Goal: Task Accomplishment & Management: Use online tool/utility

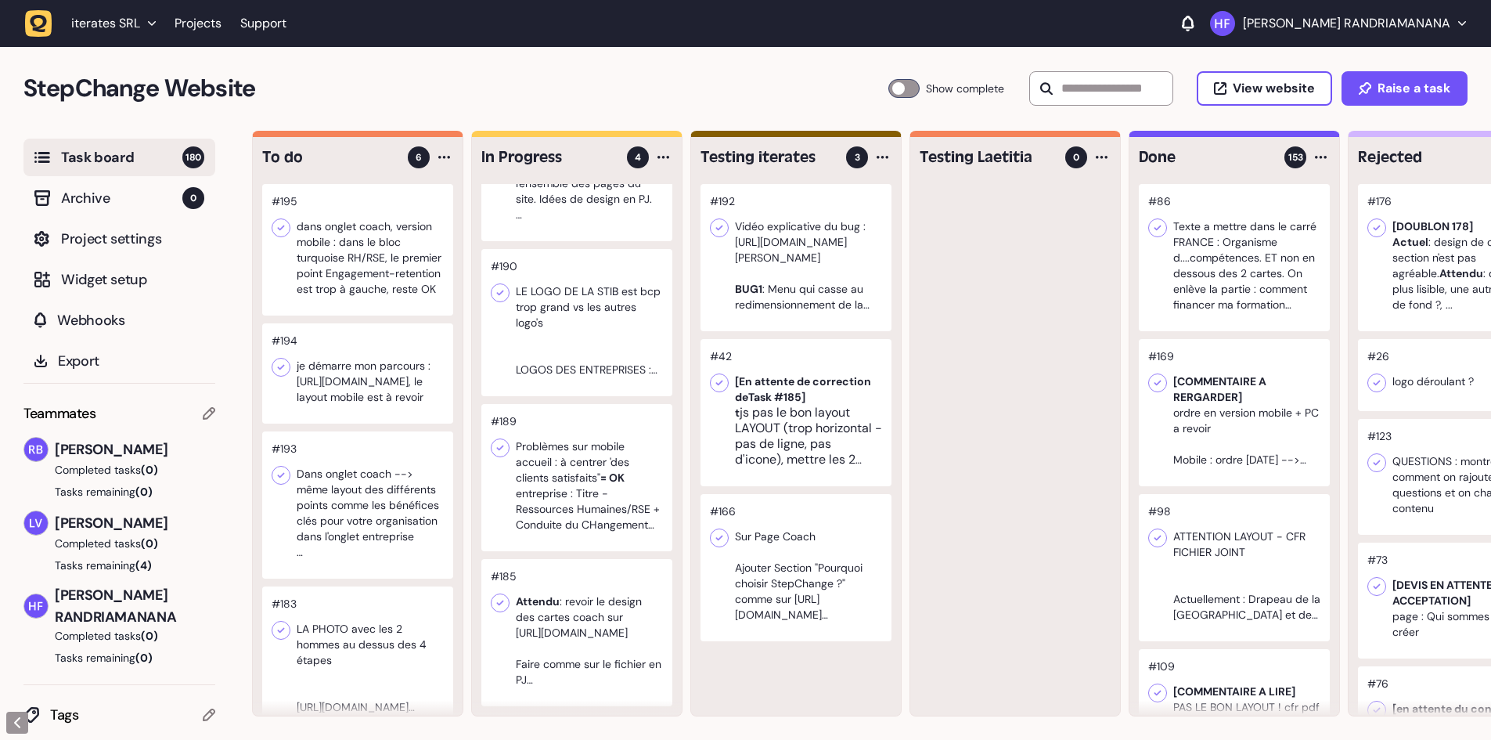
click at [580, 524] on div at bounding box center [576, 477] width 191 height 147
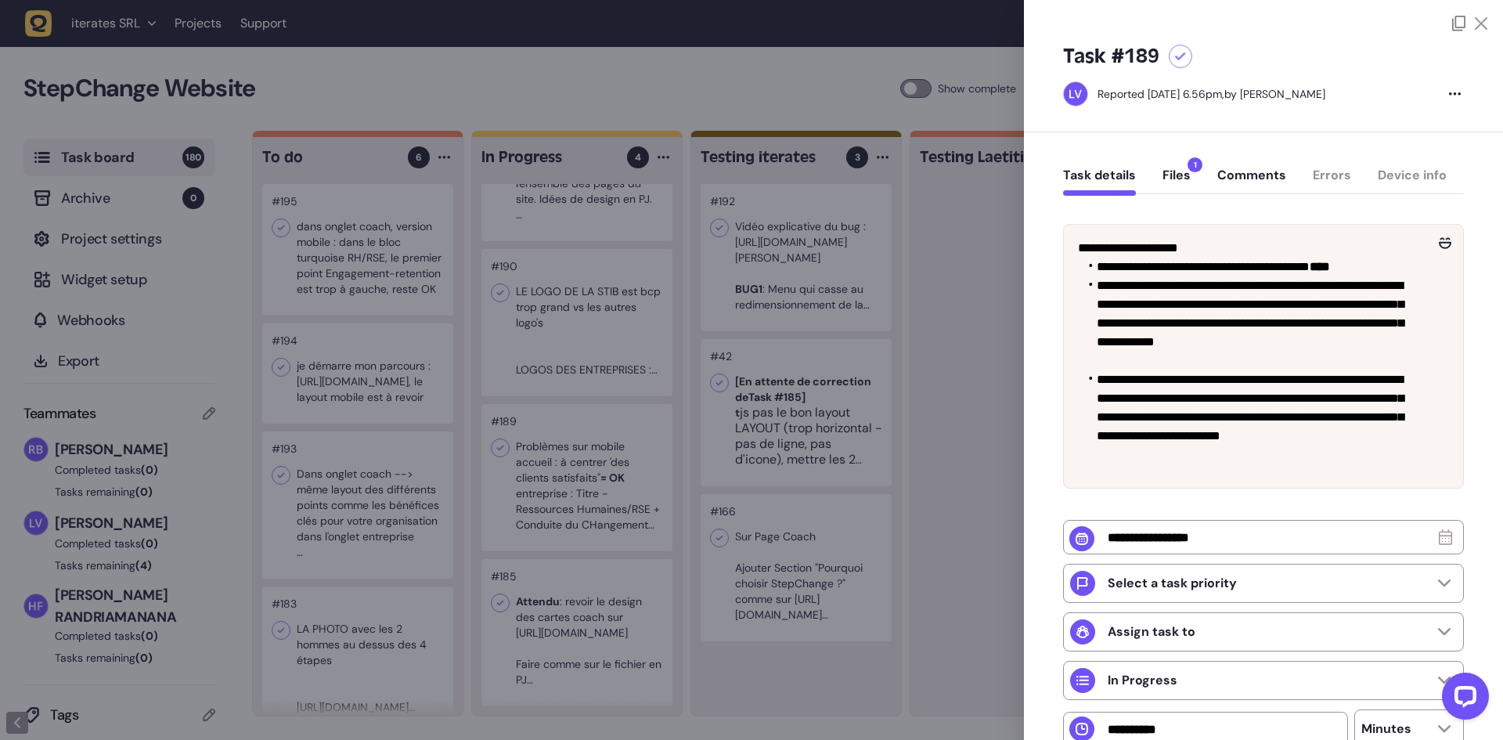
click at [1175, 183] on button "Files 1" at bounding box center [1176, 181] width 28 height 28
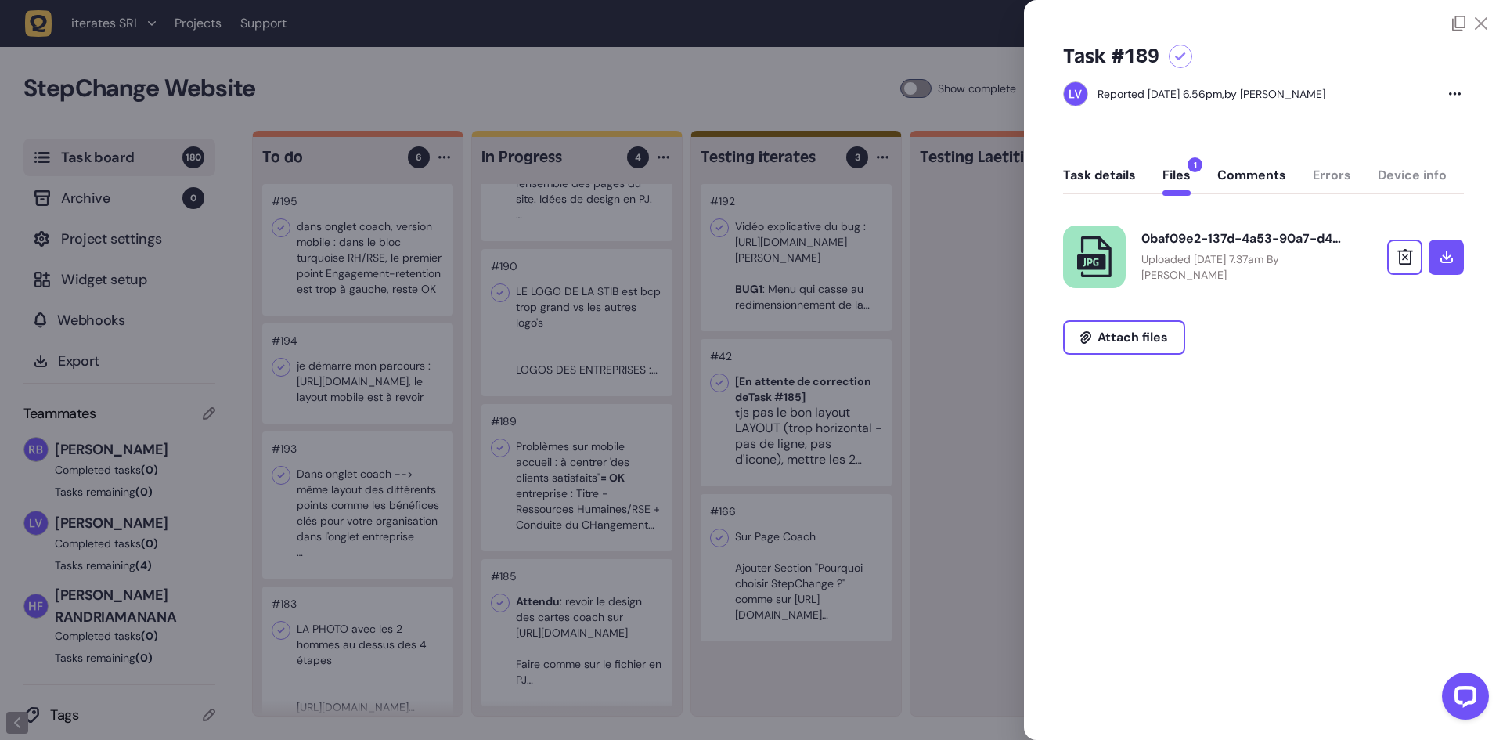
click at [1231, 273] on p "Uploaded September 09, 2025 at 7.37am By Rodolphe Balay" at bounding box center [1242, 266] width 203 height 31
click at [1081, 180] on button "Task details" at bounding box center [1099, 181] width 73 height 28
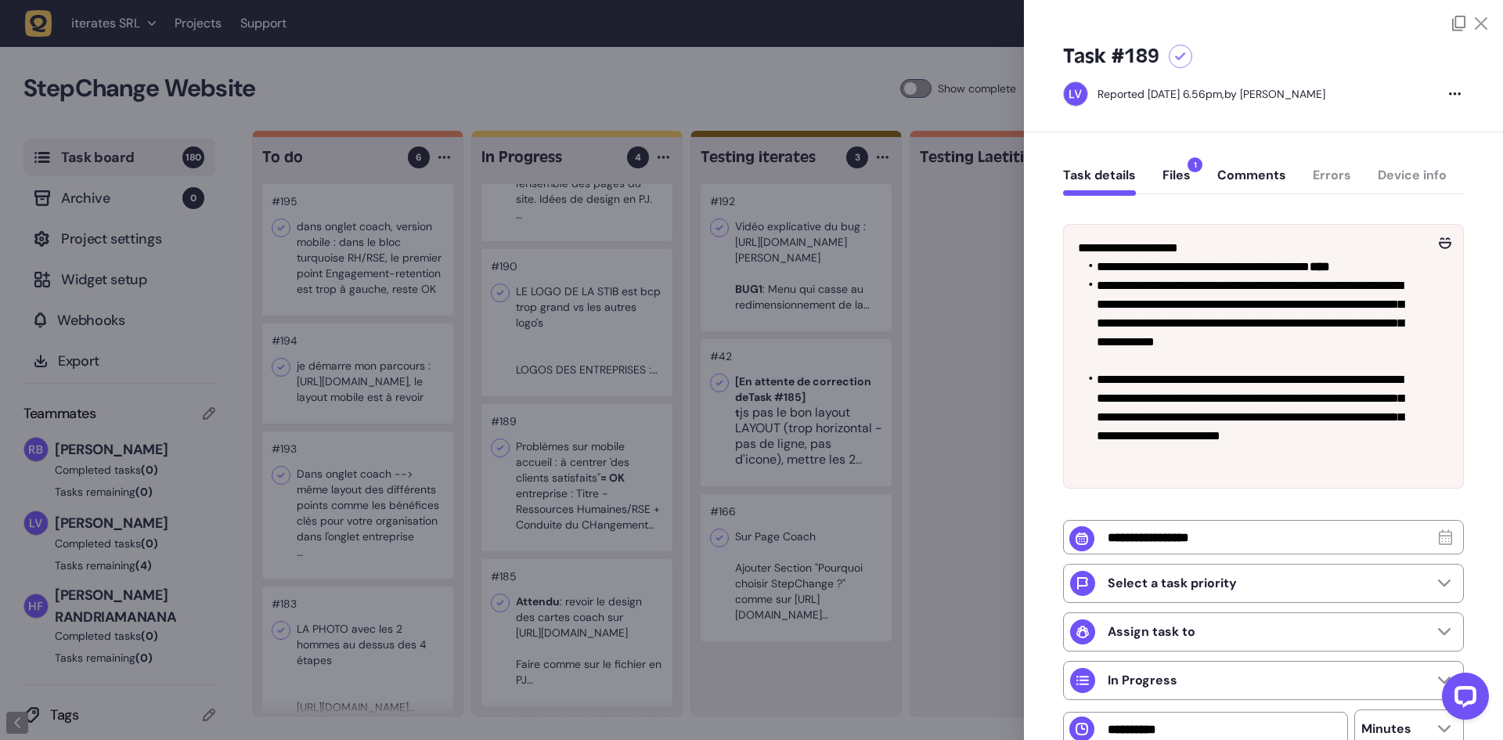
click at [1178, 186] on button "Files 1" at bounding box center [1176, 181] width 28 height 28
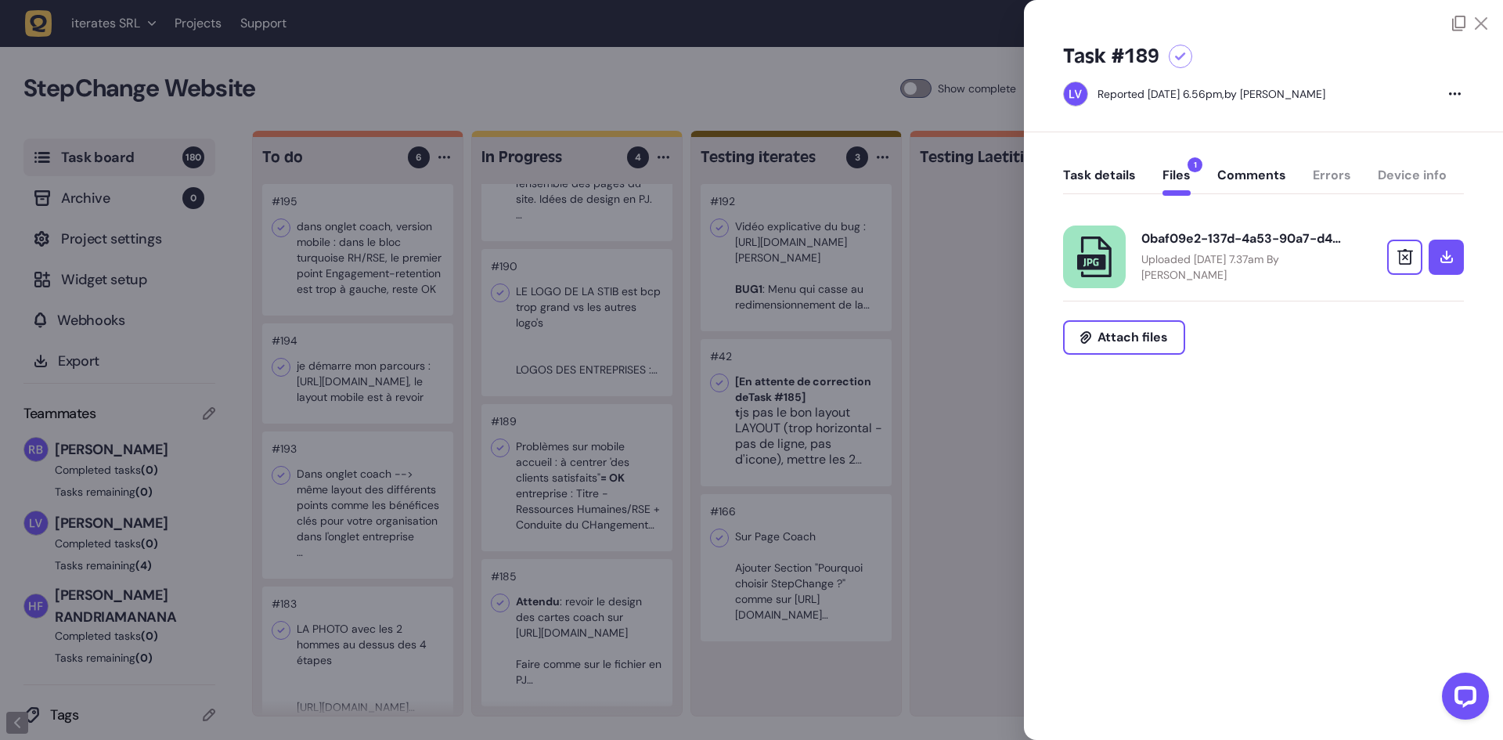
click at [1197, 242] on div "0baf09e2-137d-4a53-90a7-d499af7c1b5d.jpeg" at bounding box center [1242, 239] width 203 height 16
click at [1099, 176] on button "Task details" at bounding box center [1099, 181] width 73 height 28
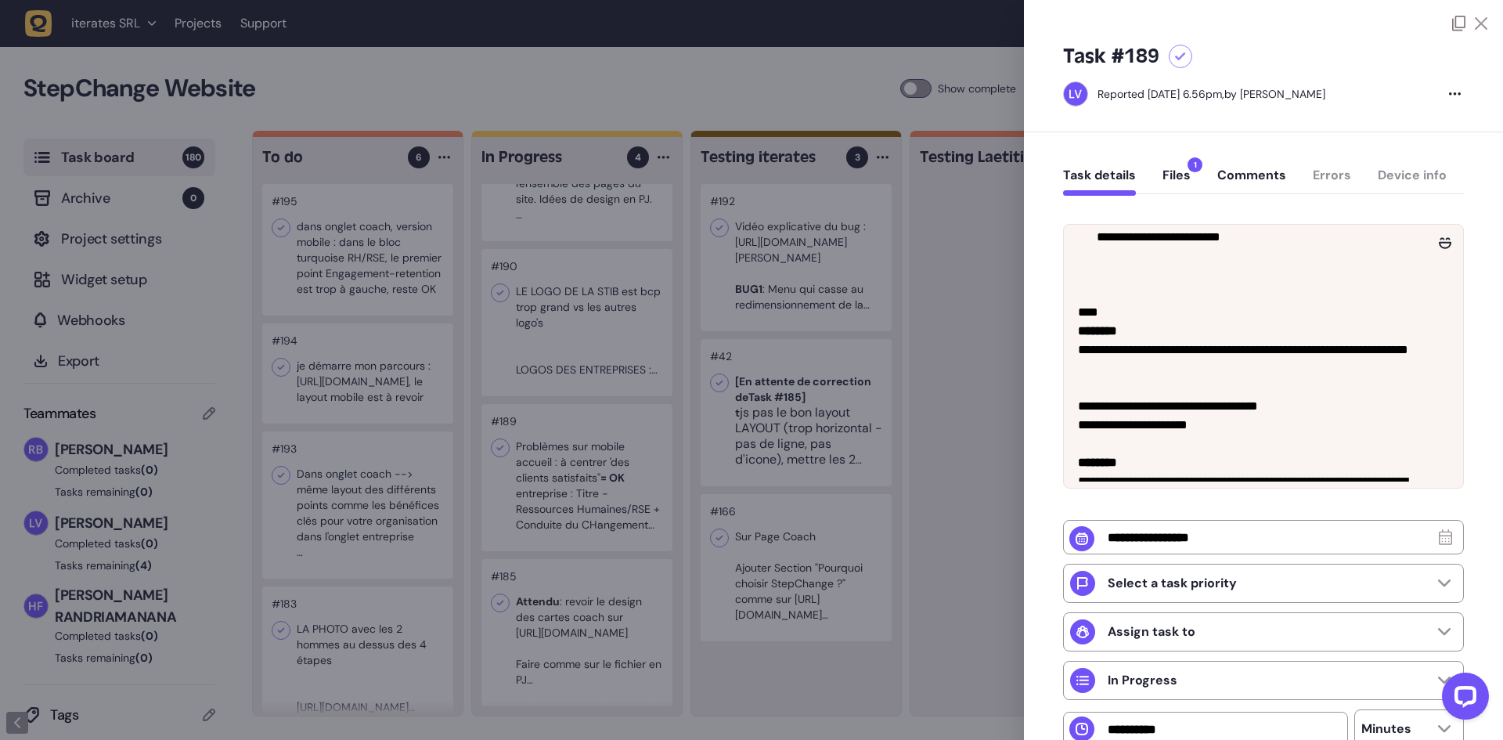
scroll to position [235, 0]
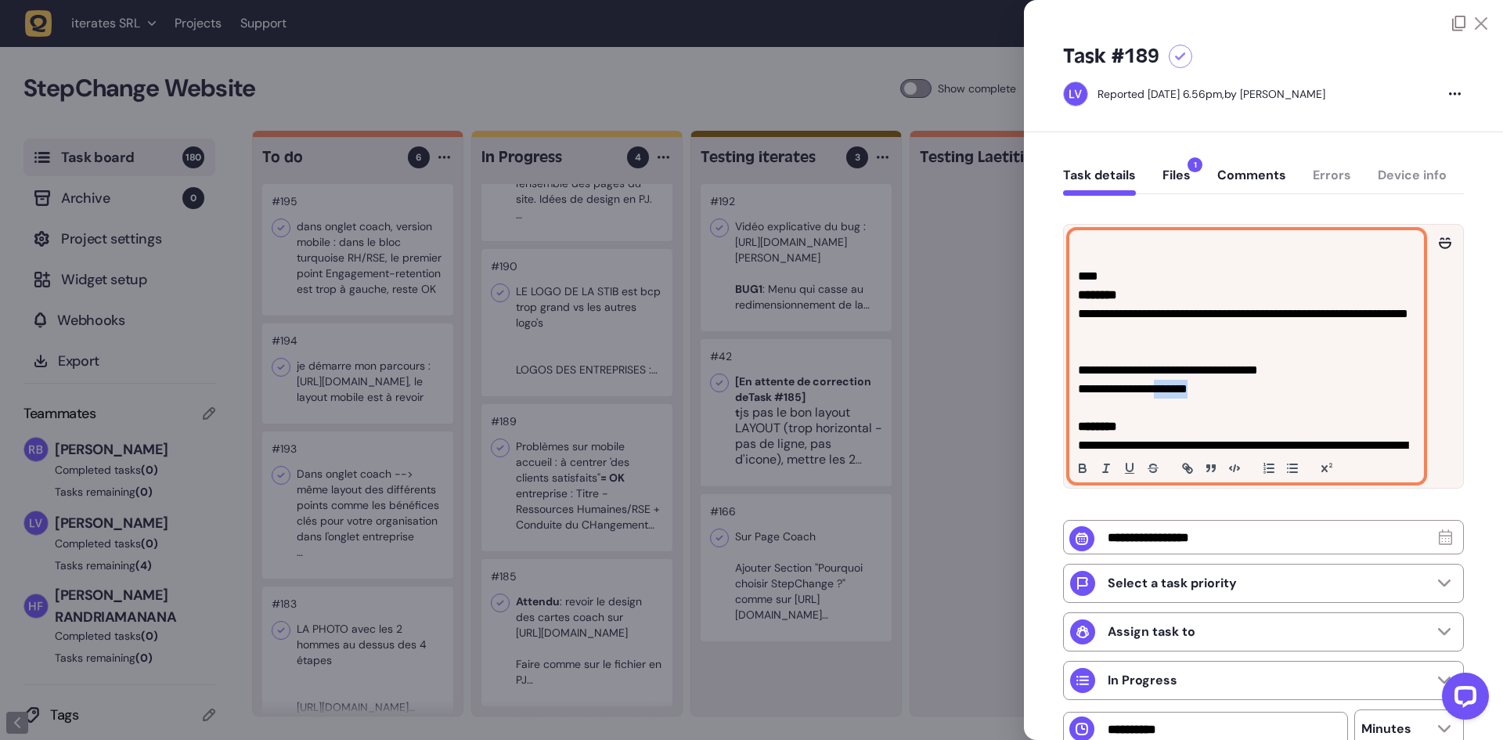
drag, startPoint x: 1168, startPoint y: 387, endPoint x: 1228, endPoint y: 388, distance: 60.3
click at [1228, 388] on p "**********" at bounding box center [1244, 389] width 333 height 19
copy p "*******"
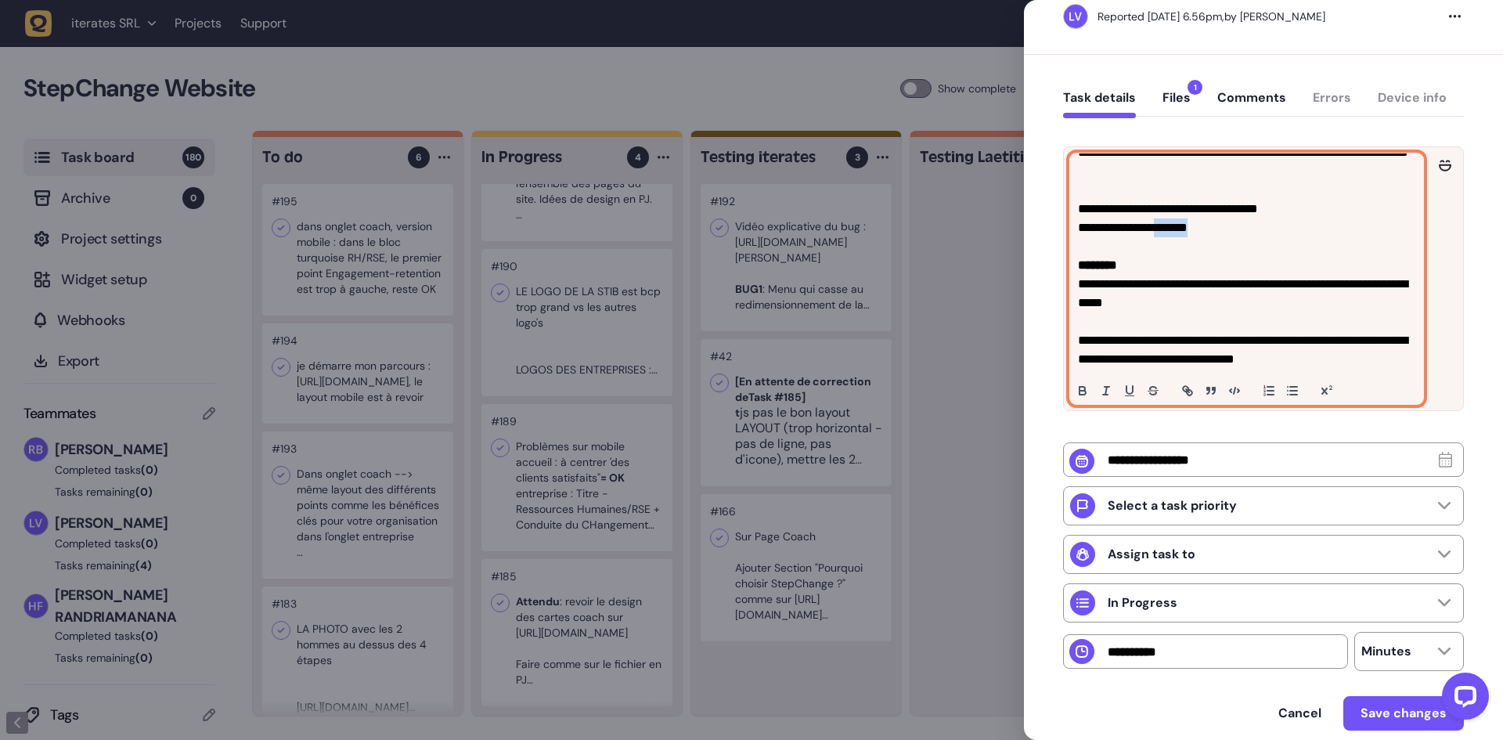
scroll to position [78, 0]
click at [1184, 96] on button "Files 1" at bounding box center [1176, 103] width 28 height 28
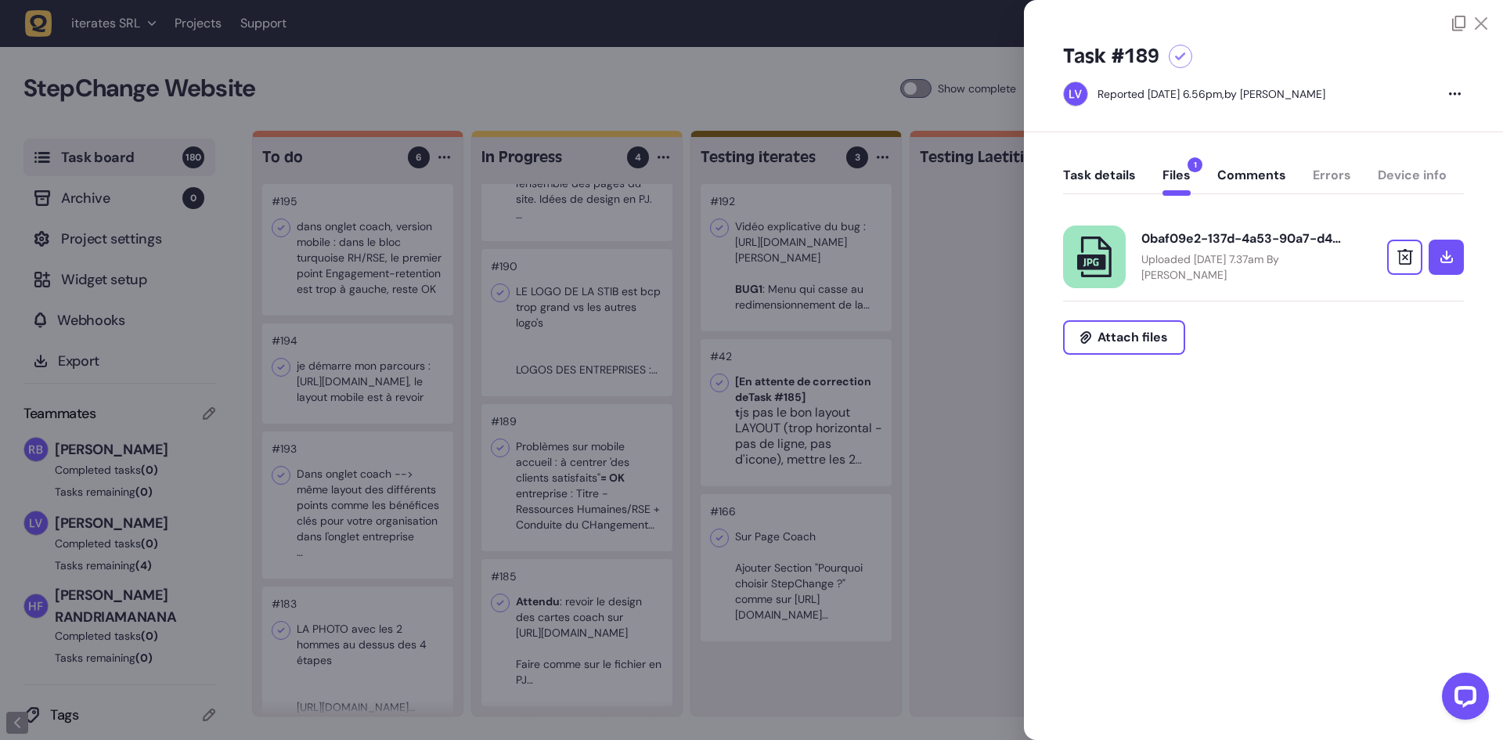
scroll to position [0, 0]
click at [1202, 260] on p "Uploaded September 09, 2025 at 7.37am By Rodolphe Balay" at bounding box center [1242, 266] width 203 height 31
click at [1090, 182] on button "Task details" at bounding box center [1099, 181] width 73 height 28
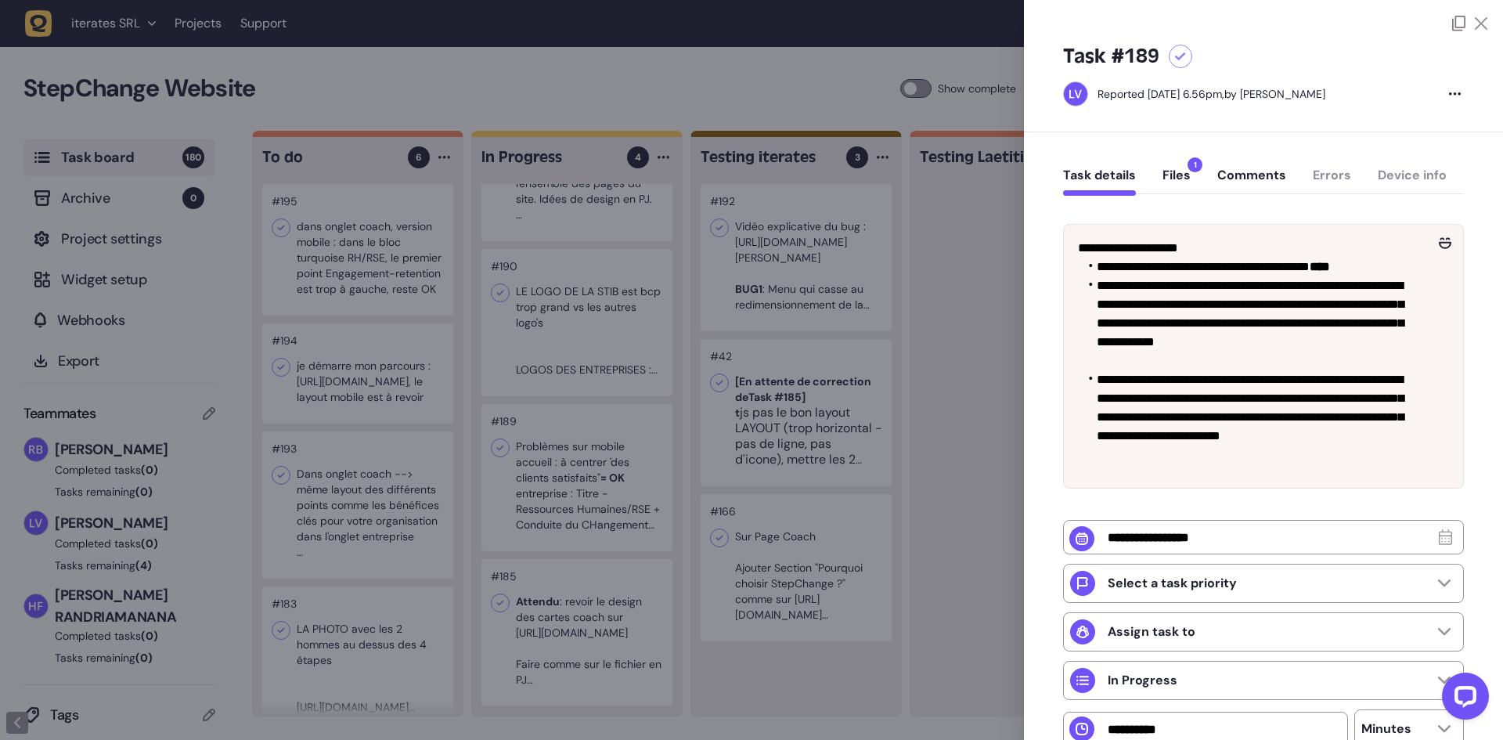
click at [947, 304] on div at bounding box center [751, 370] width 1503 height 740
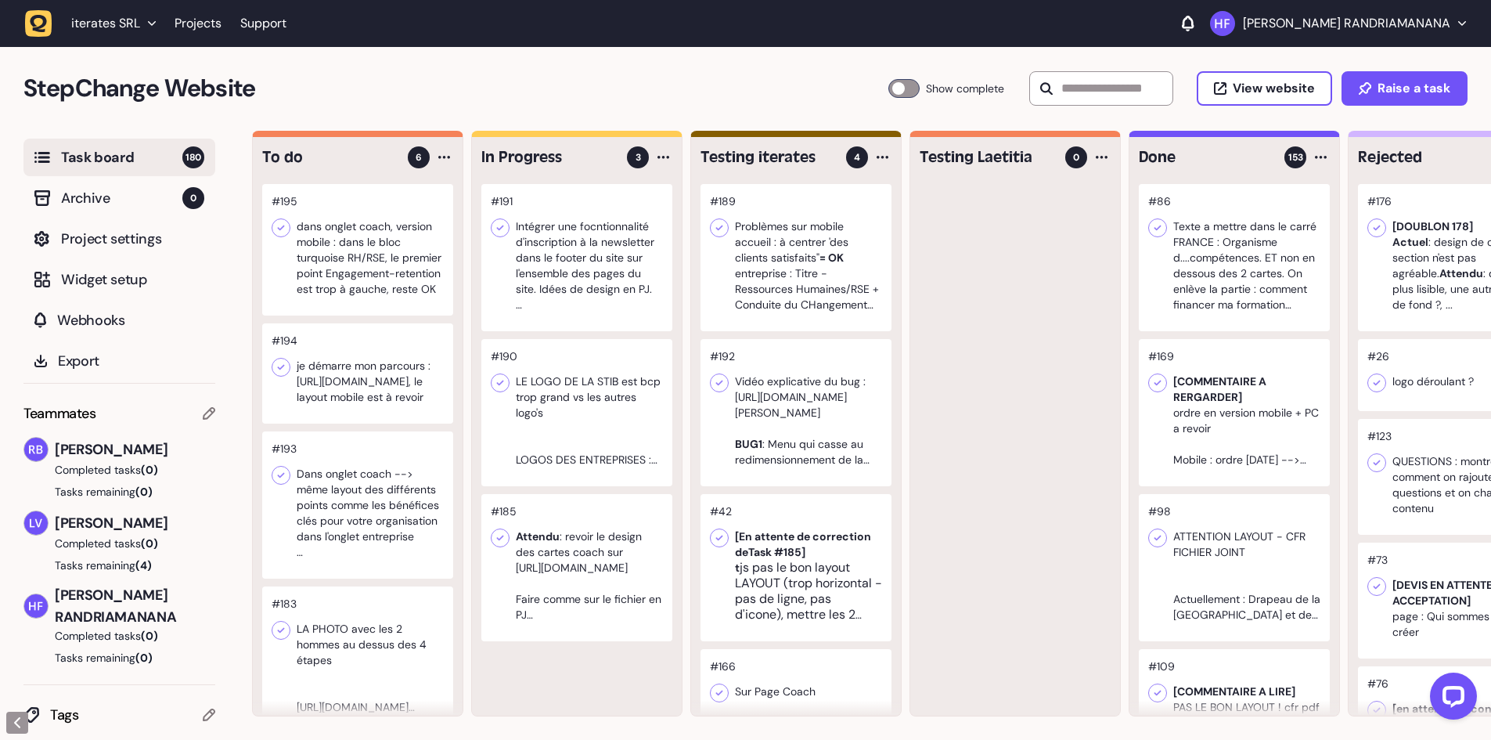
click at [579, 526] on div at bounding box center [576, 567] width 191 height 147
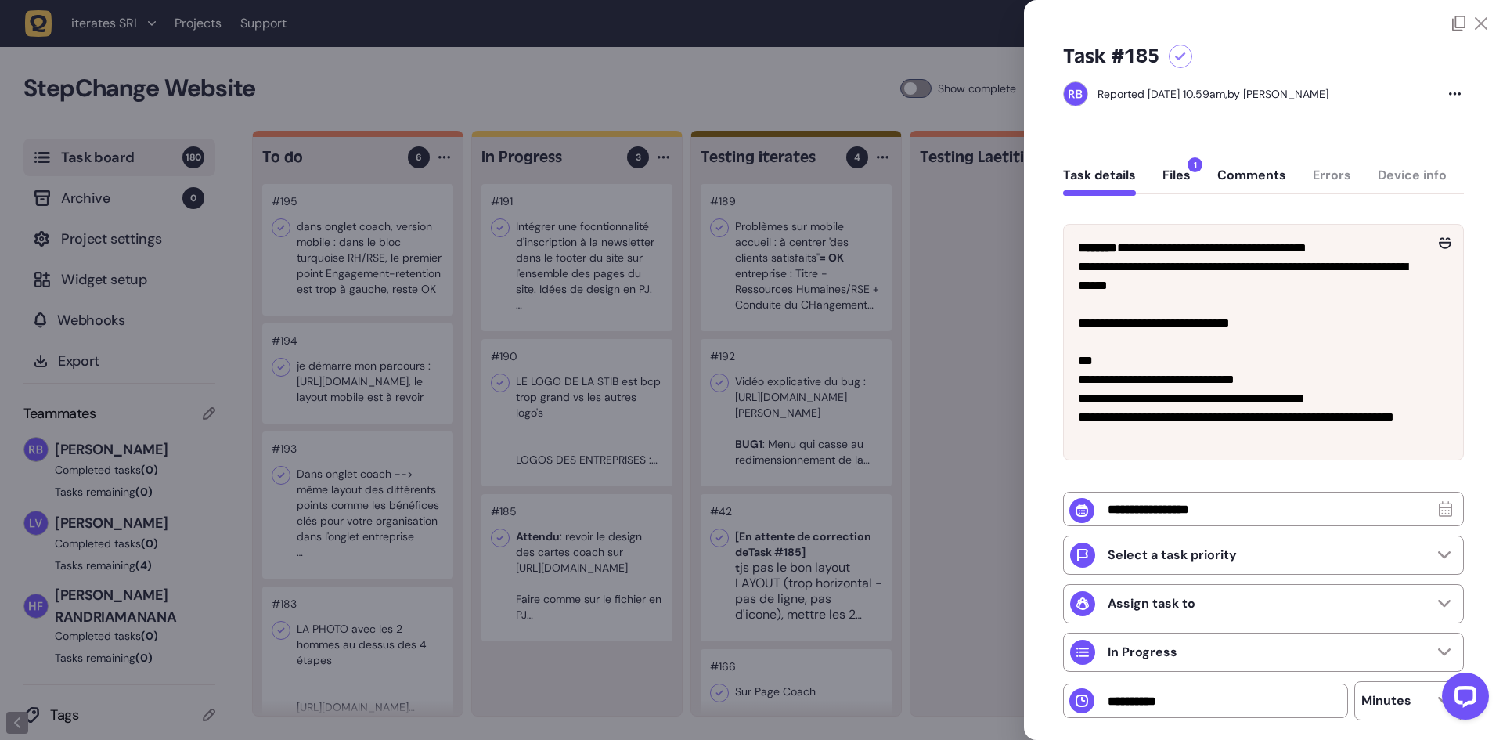
click at [563, 415] on div at bounding box center [751, 370] width 1503 height 740
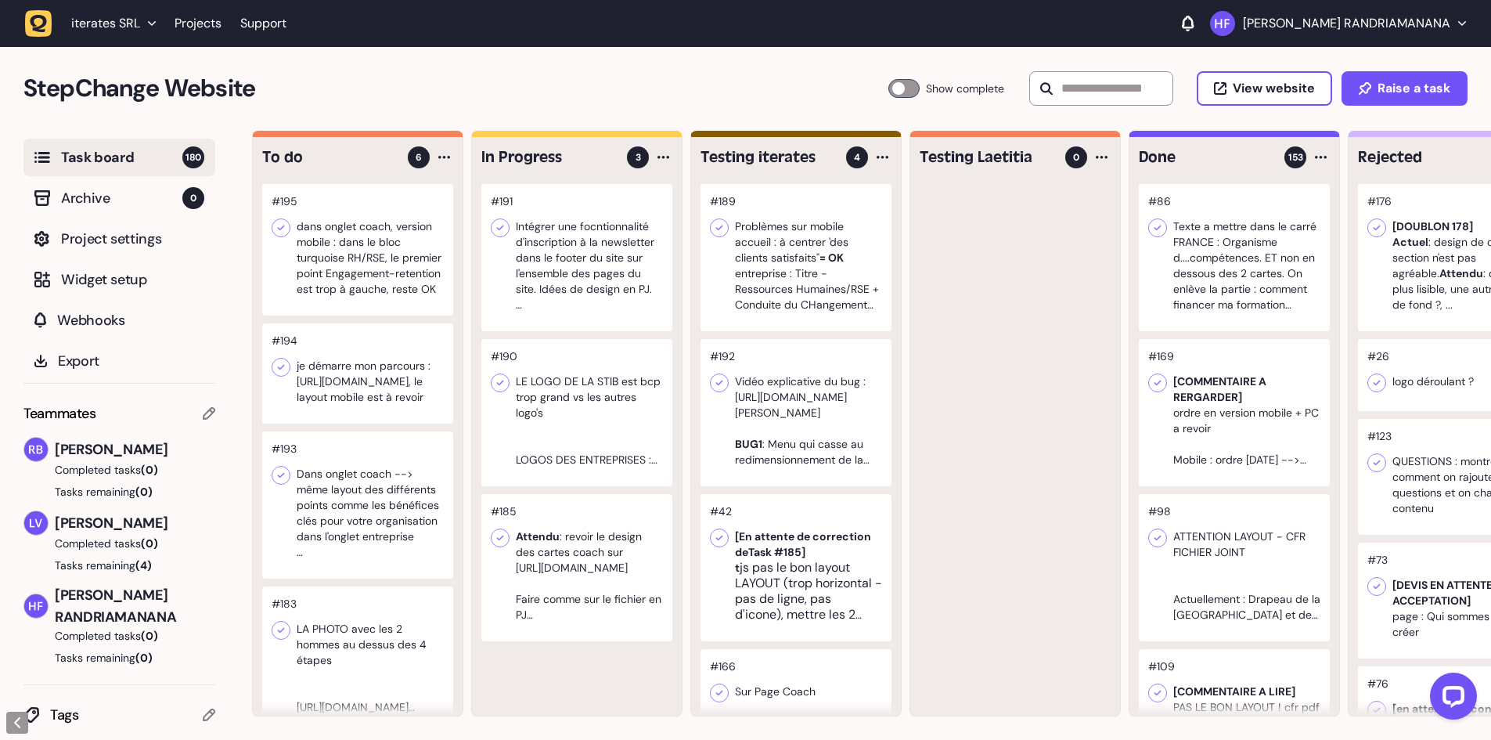
click at [392, 297] on div at bounding box center [357, 249] width 191 height 131
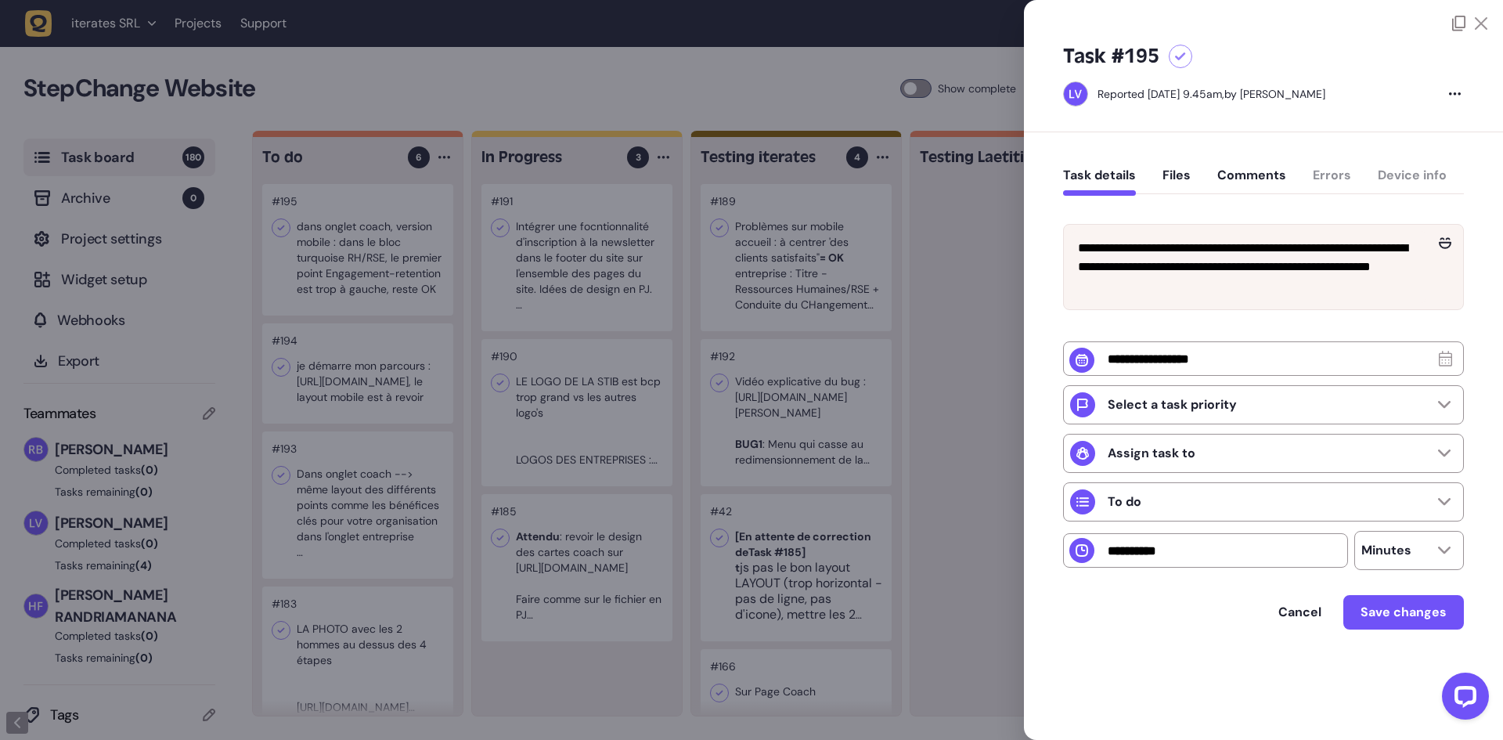
click at [965, 275] on div at bounding box center [751, 370] width 1503 height 740
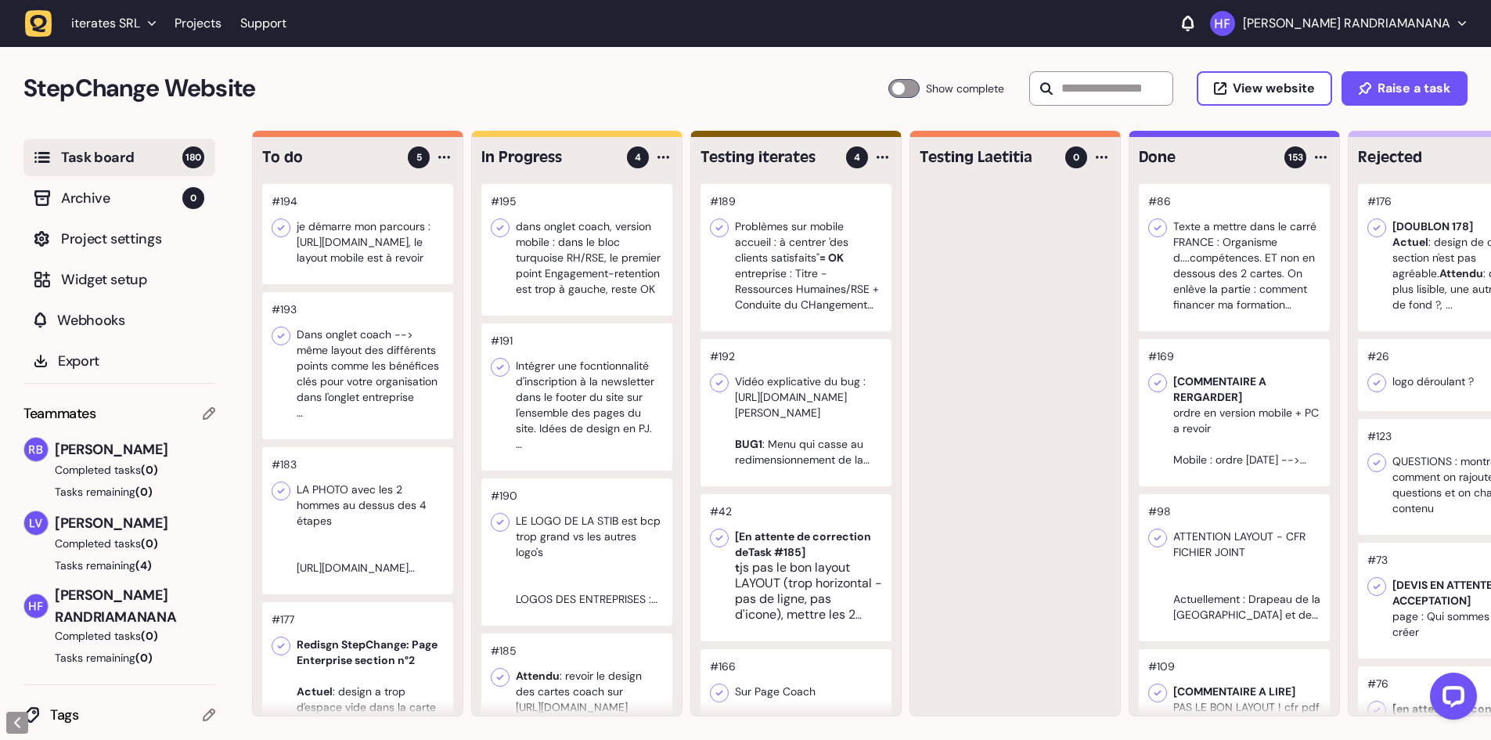
click at [405, 284] on div at bounding box center [357, 234] width 191 height 100
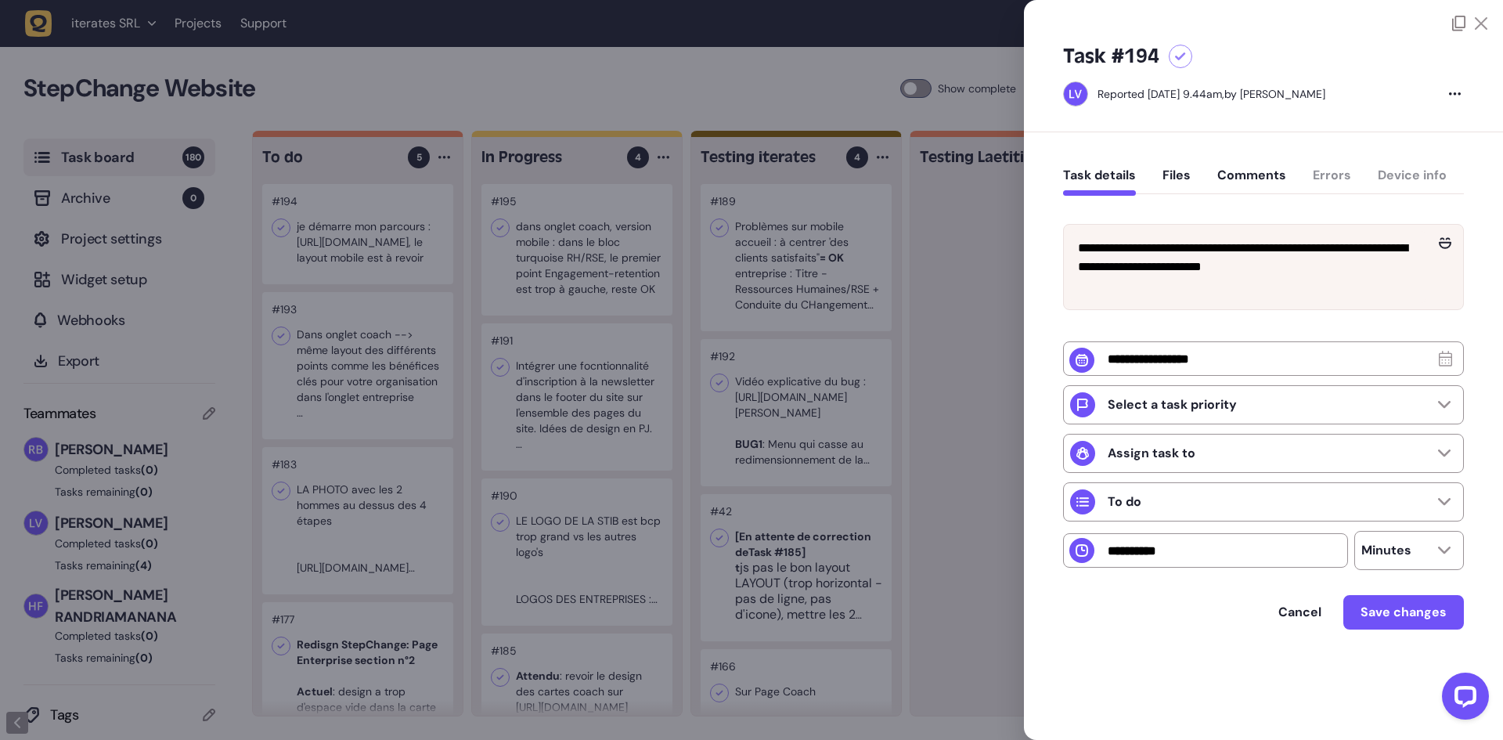
click at [980, 290] on div at bounding box center [751, 370] width 1503 height 740
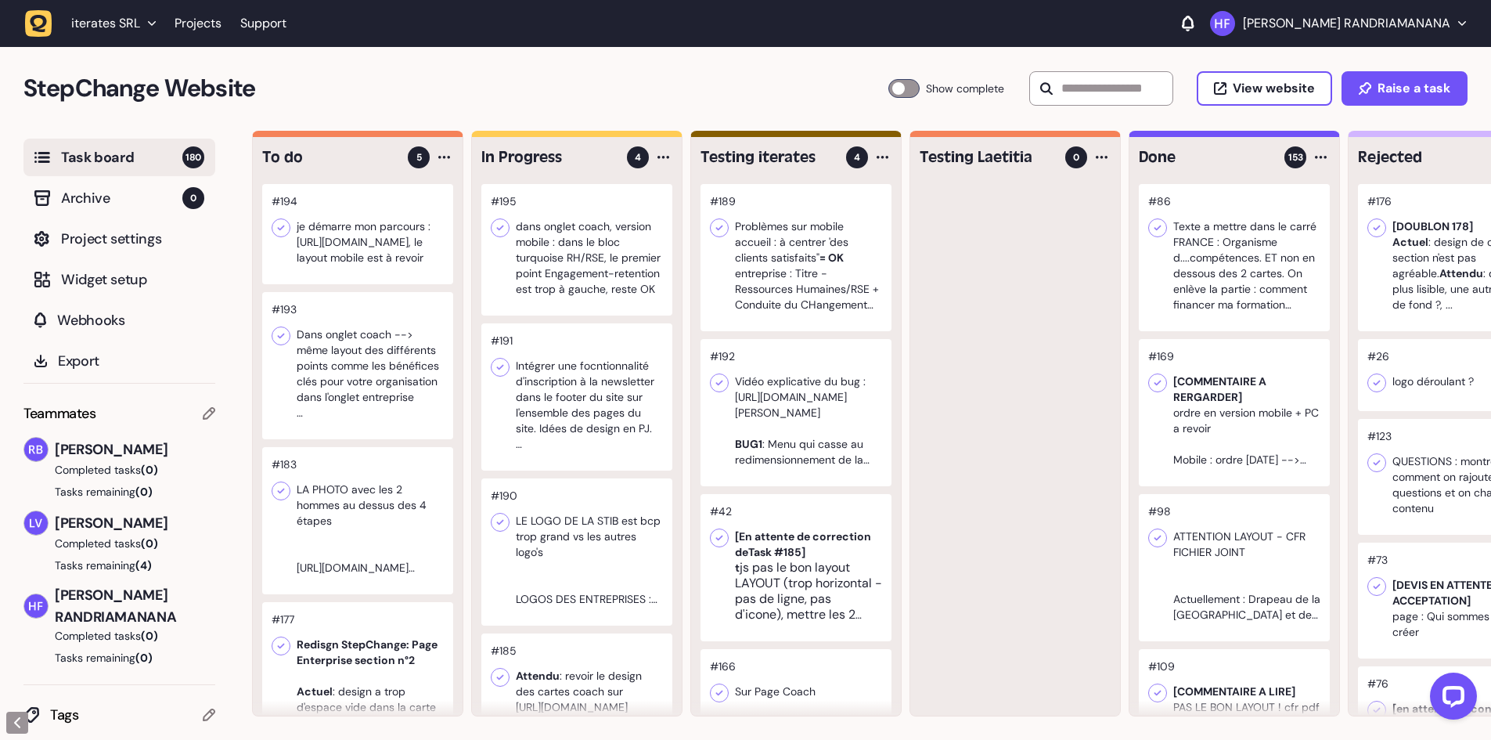
click at [399, 381] on div at bounding box center [357, 365] width 191 height 147
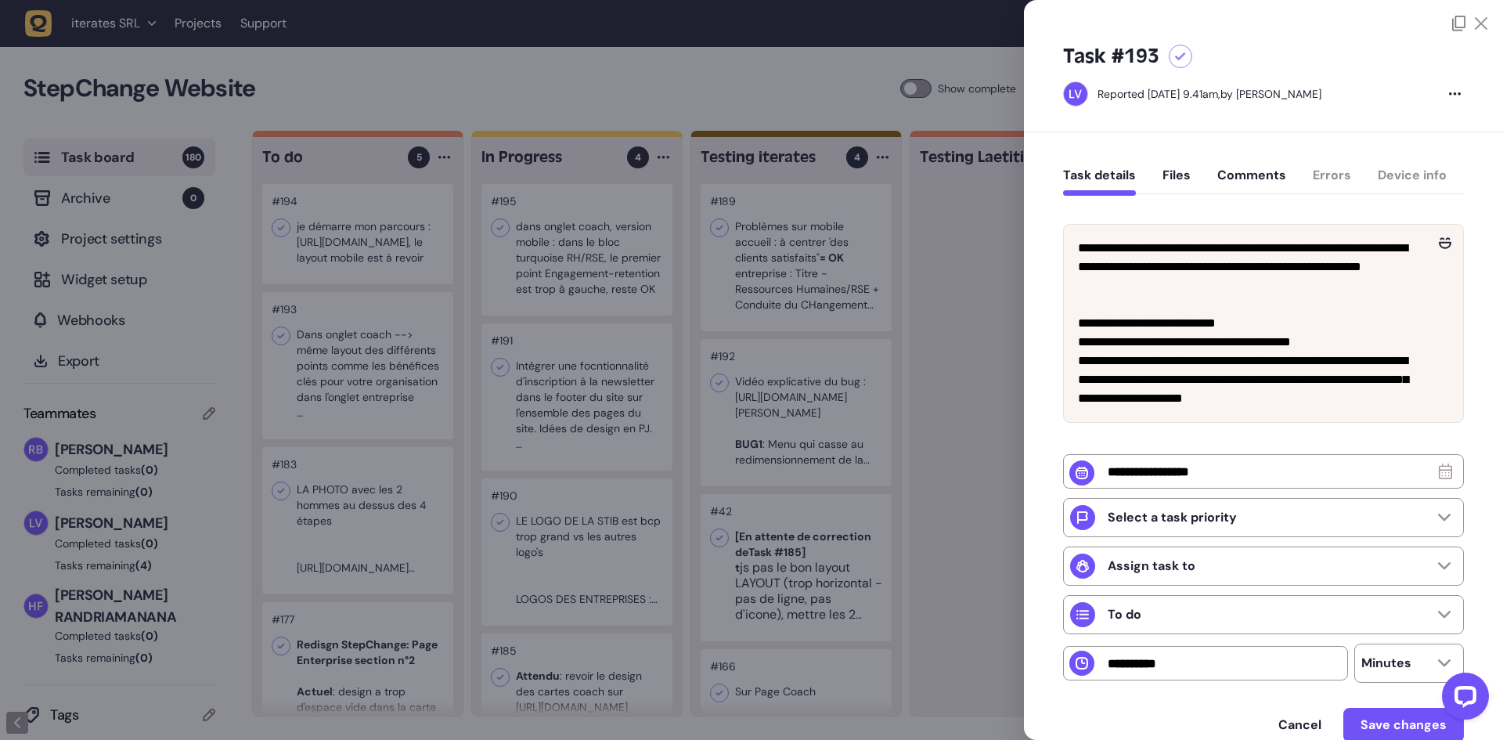
click at [620, 376] on div at bounding box center [751, 370] width 1503 height 740
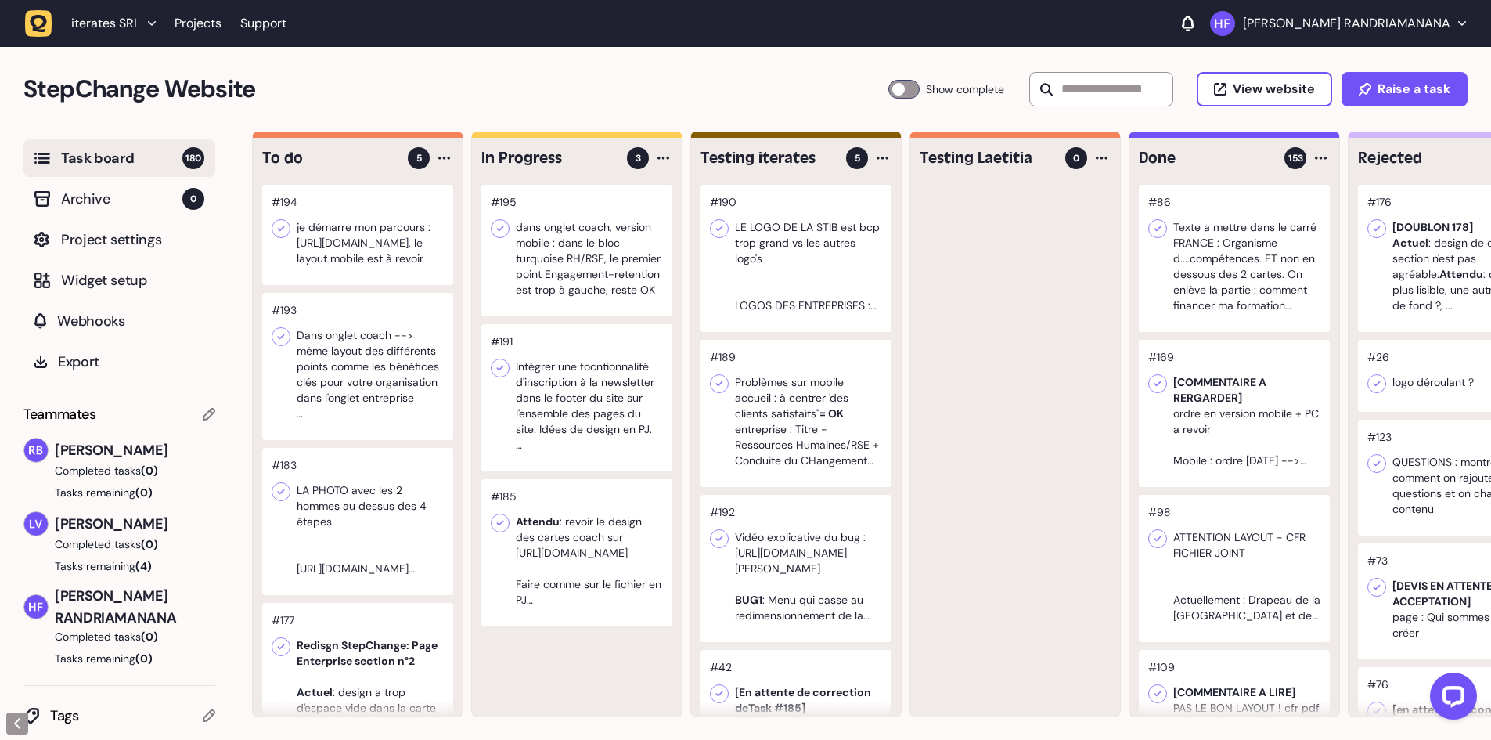
click at [571, 296] on div at bounding box center [576, 250] width 191 height 131
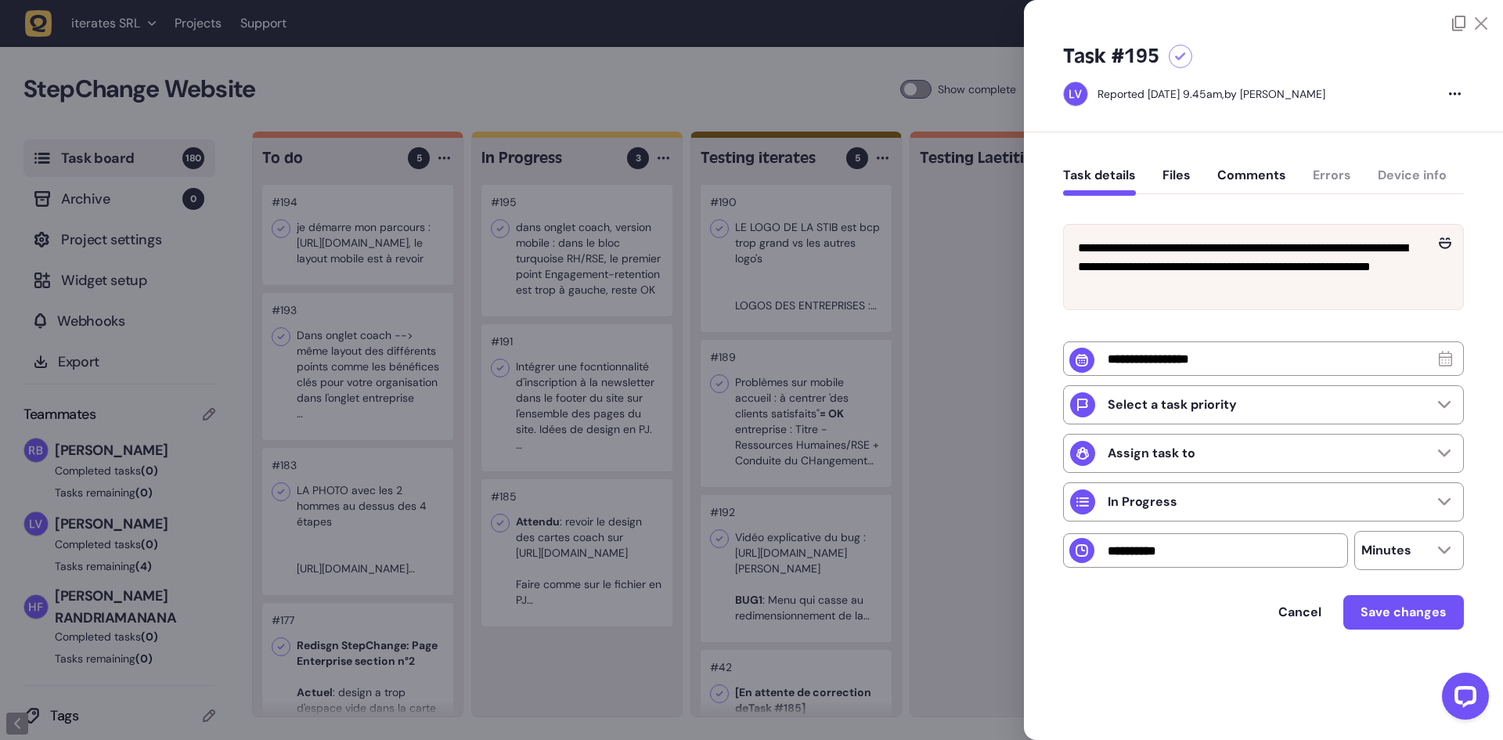
click at [970, 255] on div at bounding box center [751, 370] width 1503 height 740
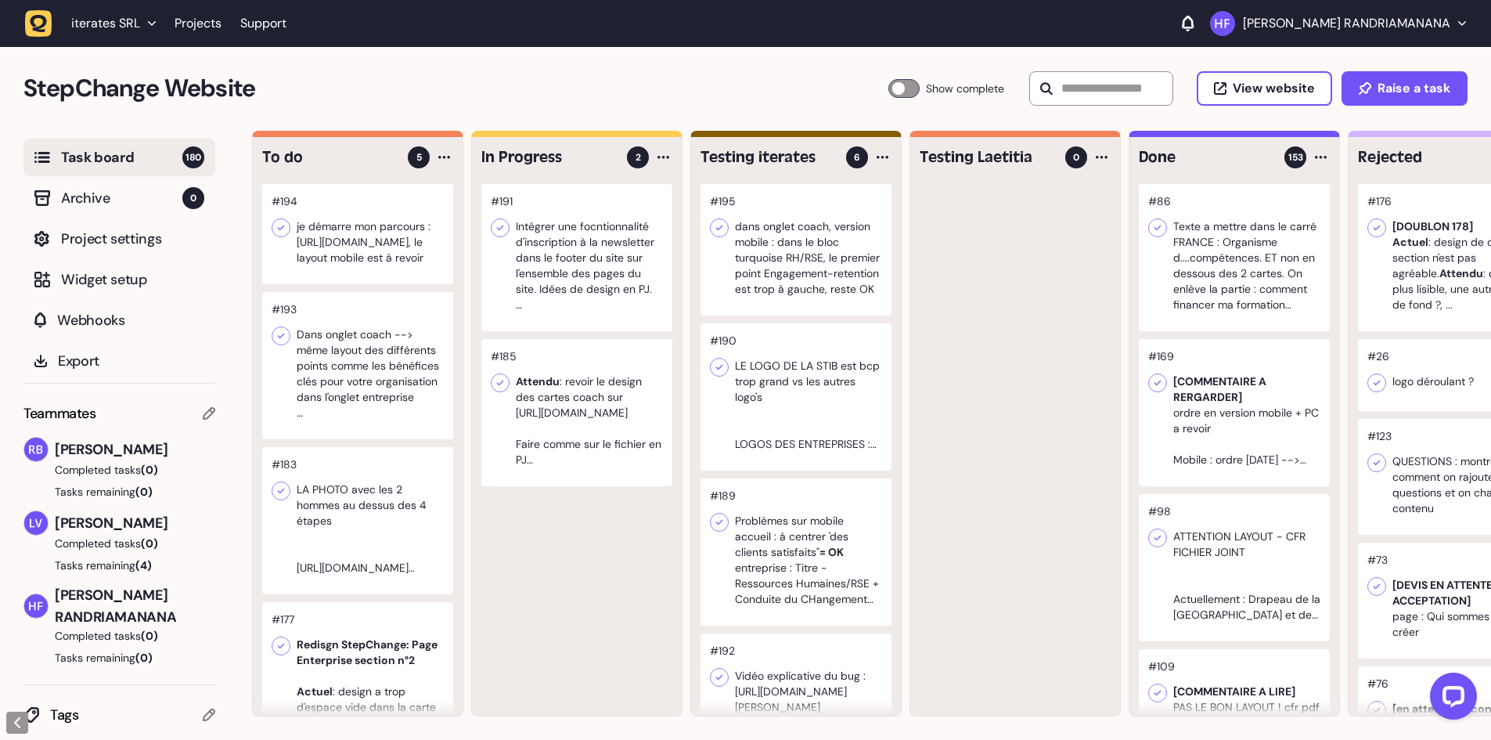
click at [390, 551] on div at bounding box center [357, 520] width 191 height 147
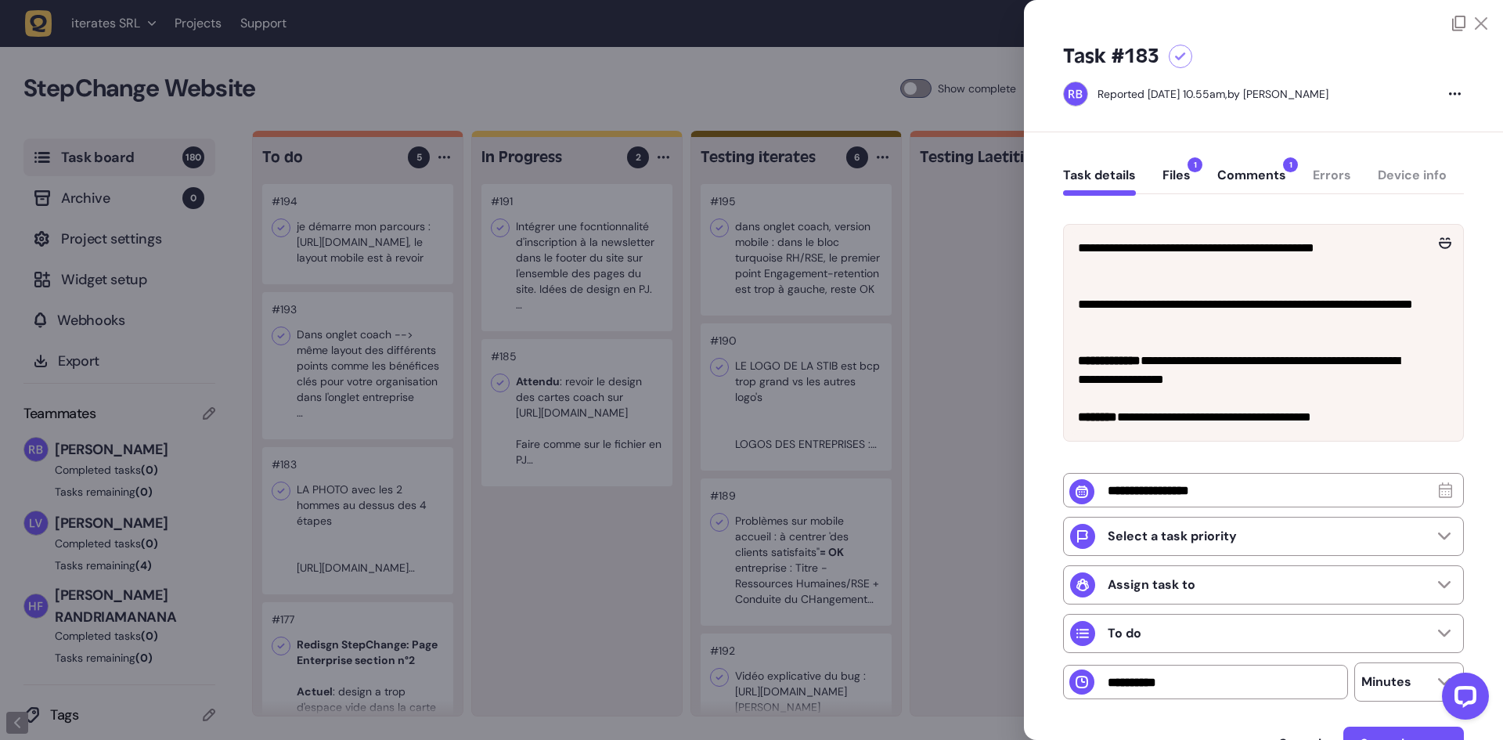
click at [1226, 184] on button "Comments 1" at bounding box center [1251, 181] width 69 height 28
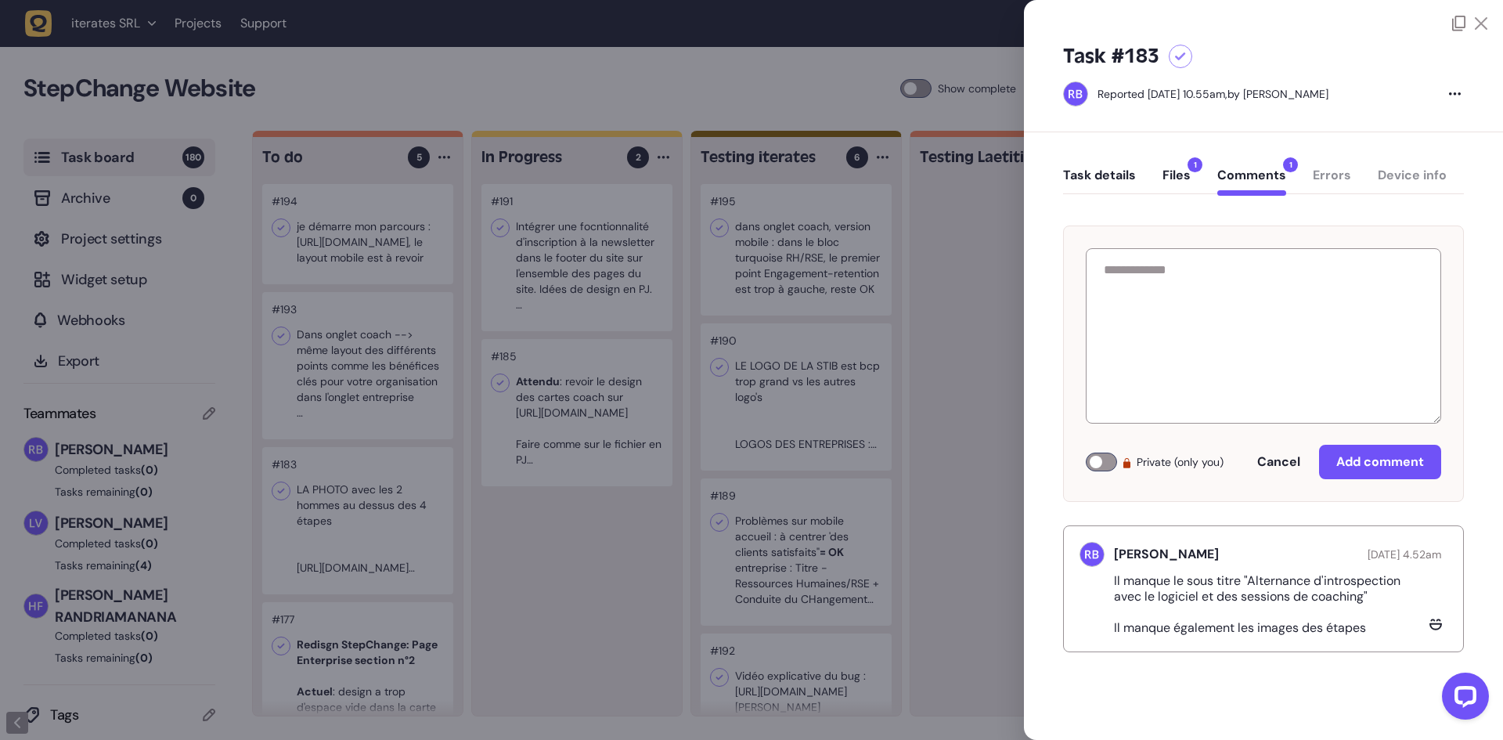
click at [1186, 179] on button "Files 1" at bounding box center [1176, 181] width 28 height 28
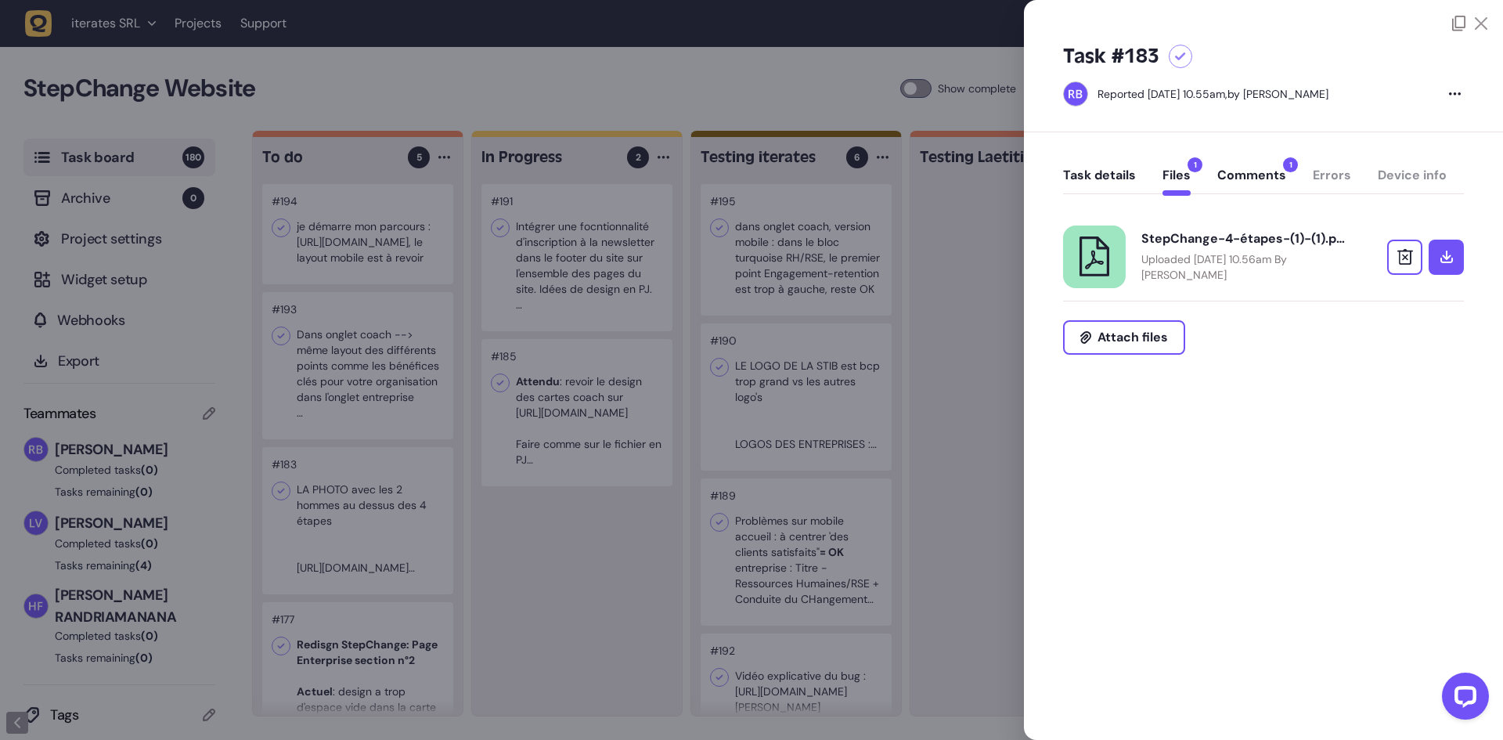
click at [1196, 256] on p "Uploaded June 13, 2025 at 10.56am By Rodolphe Balay" at bounding box center [1242, 266] width 203 height 31
click at [1229, 177] on button "Comments 1" at bounding box center [1251, 181] width 69 height 28
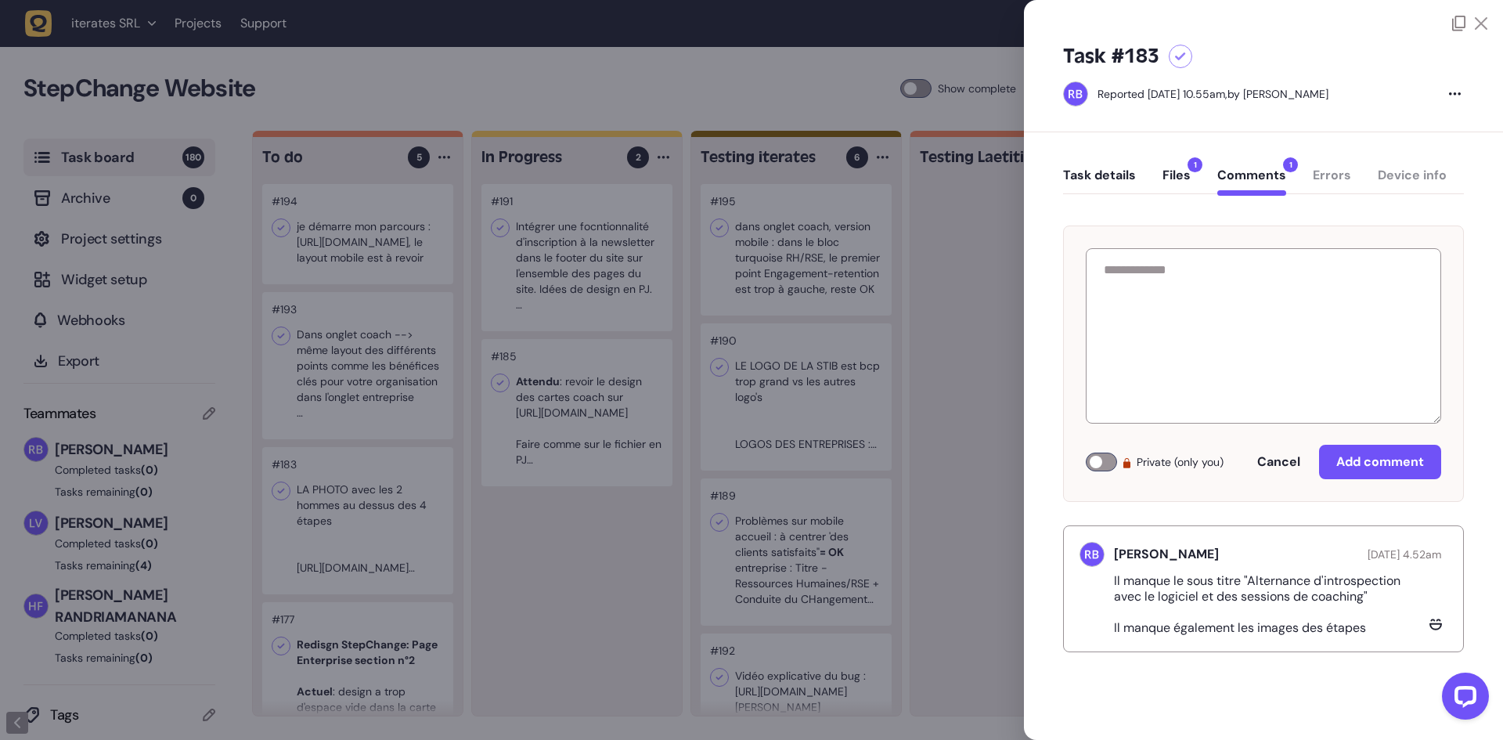
click at [1168, 174] on button "Files 1" at bounding box center [1176, 181] width 28 height 28
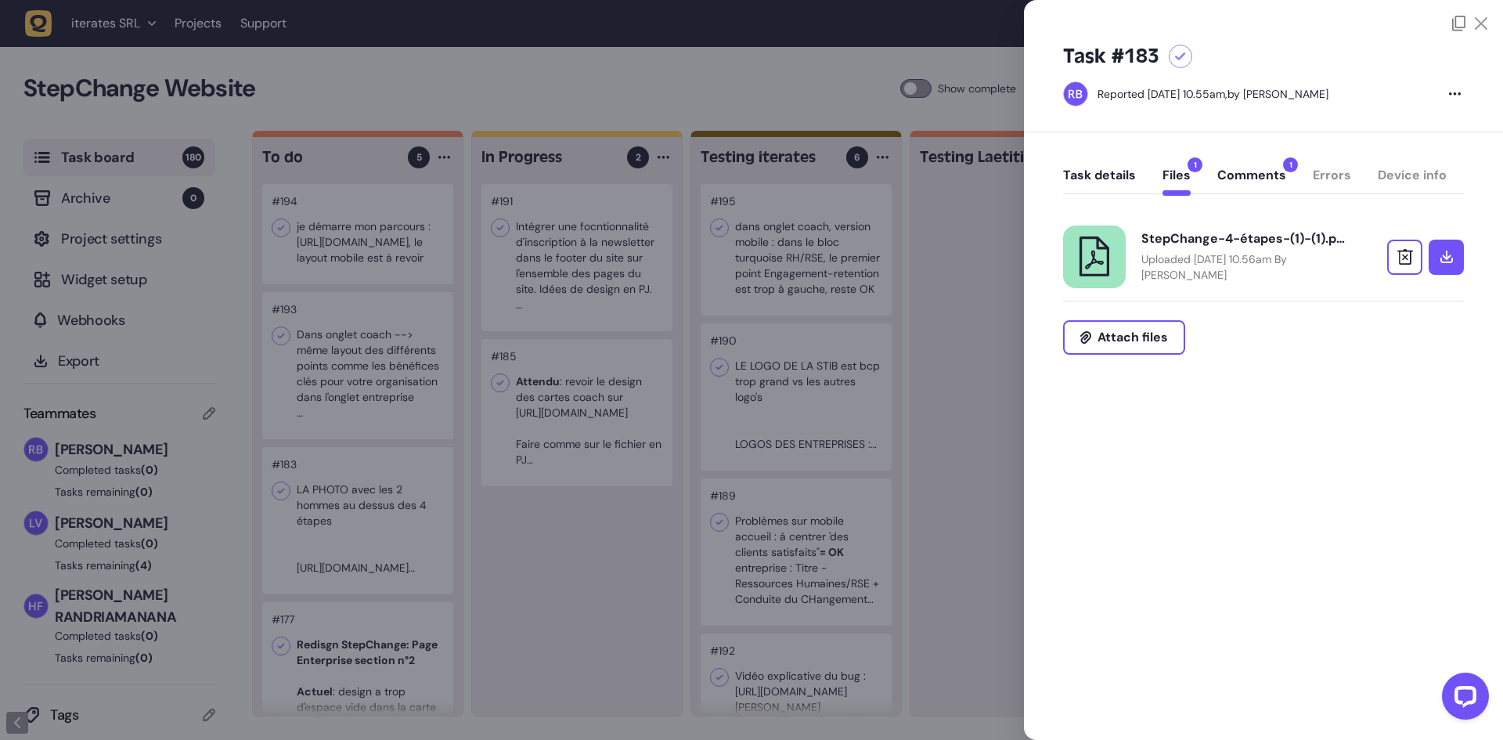
click at [1100, 168] on button "Task details" at bounding box center [1099, 181] width 73 height 28
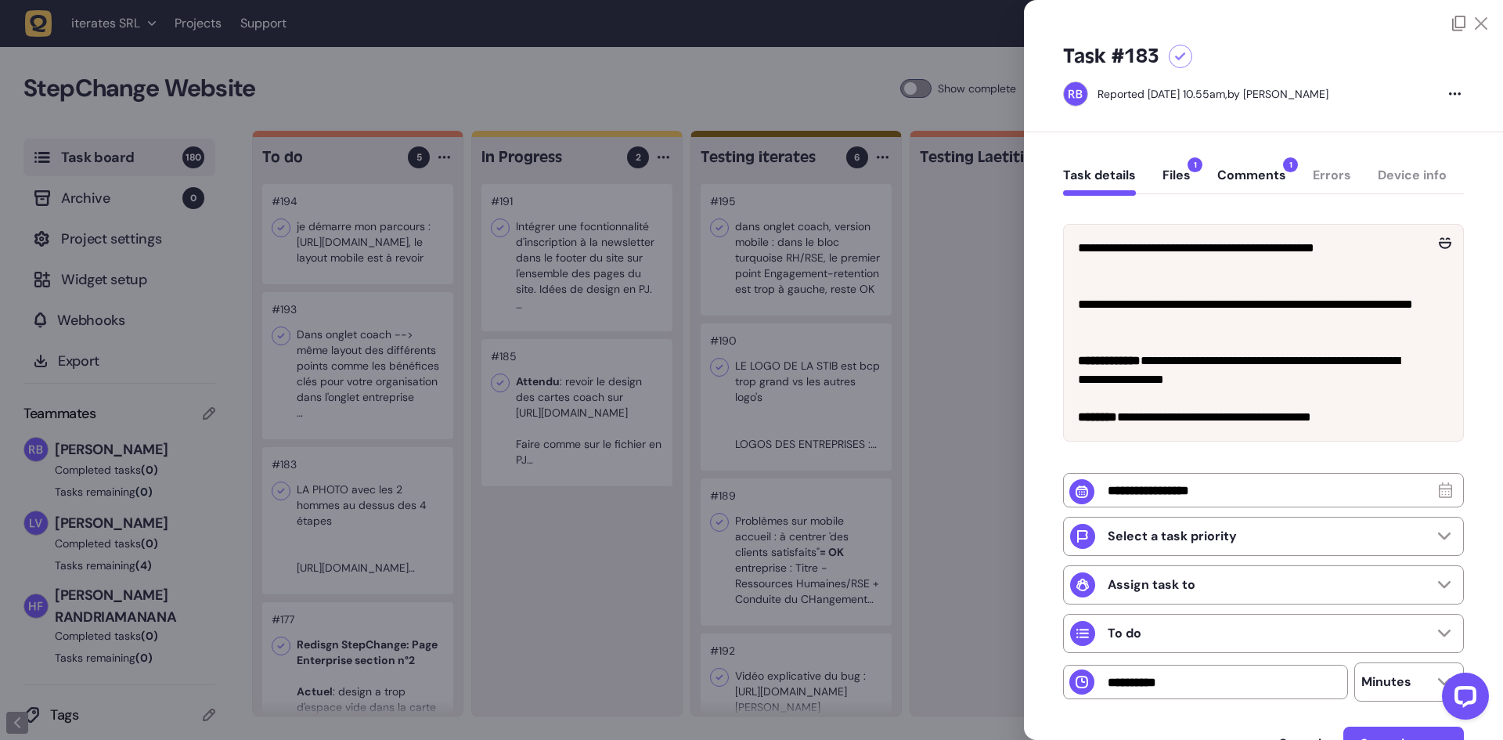
click at [1172, 180] on button "Files 1" at bounding box center [1176, 181] width 28 height 28
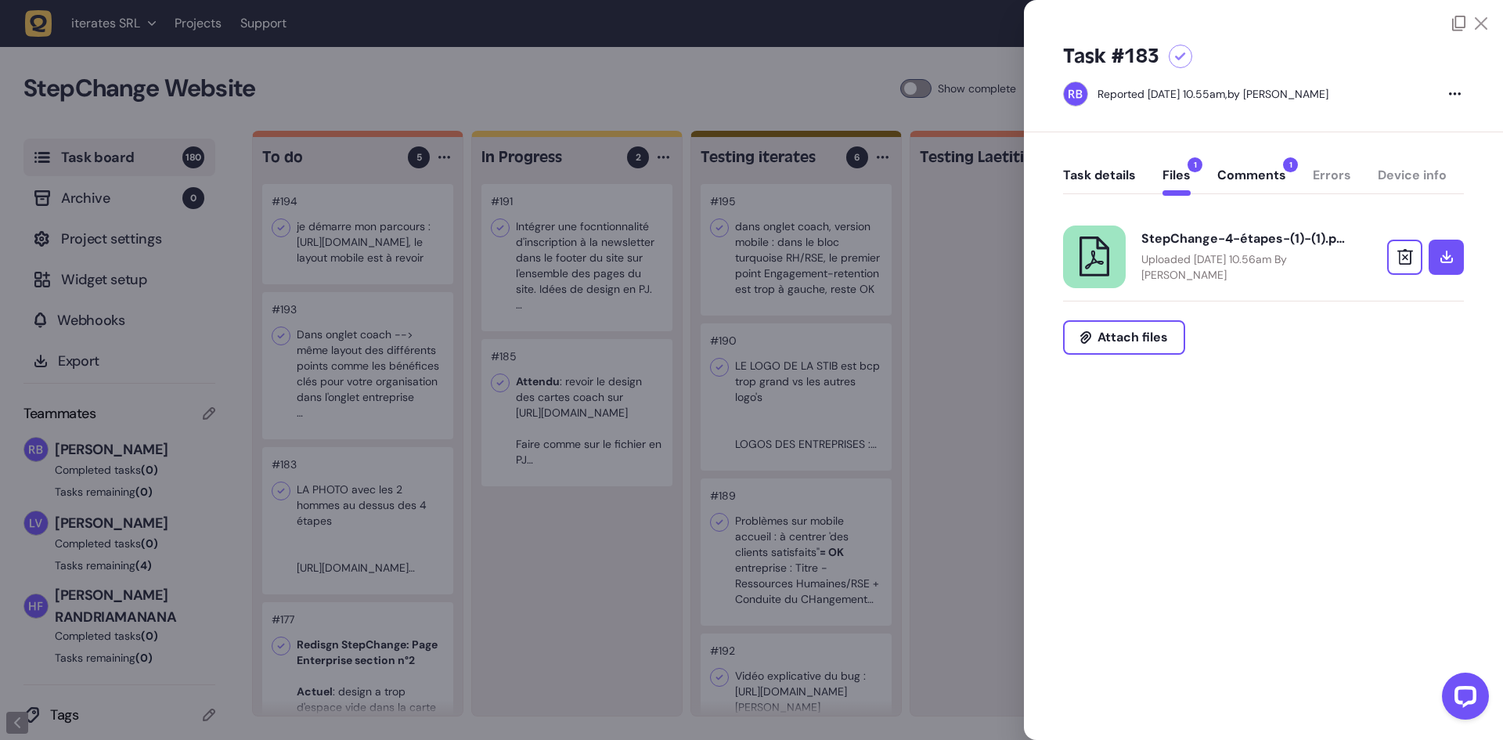
click at [1219, 267] on p "Uploaded June 13, 2025 at 10.56am By Rodolphe Balay" at bounding box center [1242, 266] width 203 height 31
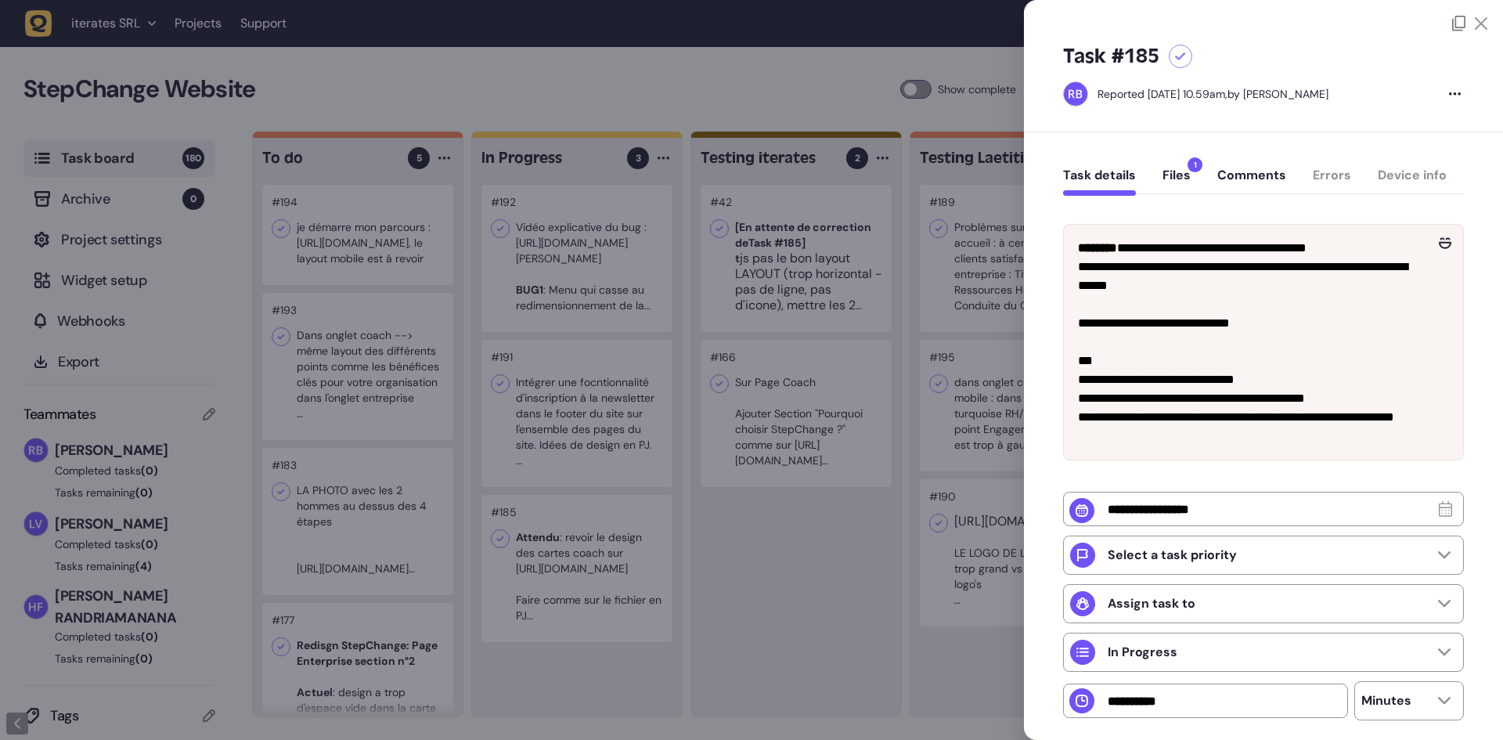
click at [1181, 174] on button "Files 1" at bounding box center [1176, 181] width 28 height 28
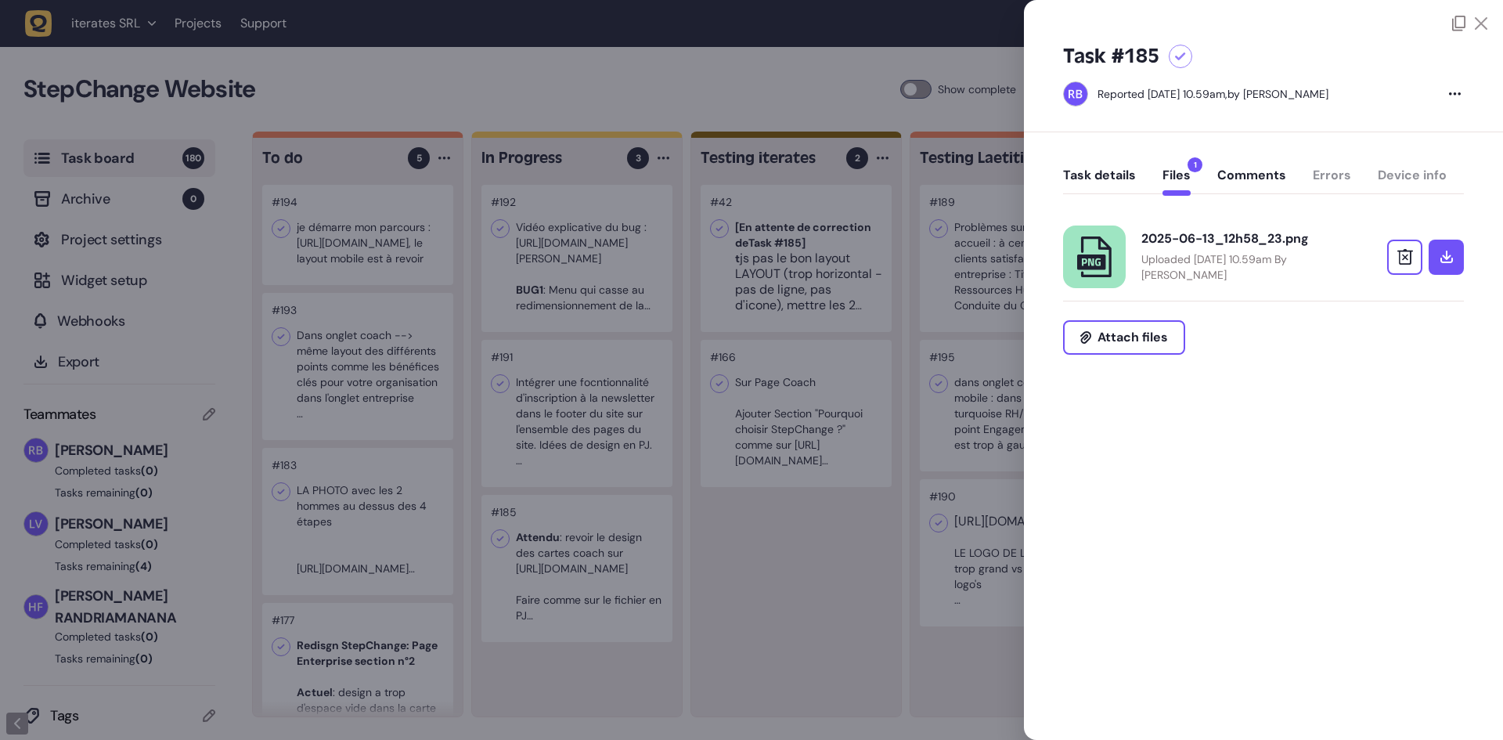
click at [1183, 231] on div "2025-06-13_12h58_23.png" at bounding box center [1242, 239] width 203 height 16
click at [1266, 244] on div "2025-06-13_12h58_23.png" at bounding box center [1242, 239] width 203 height 16
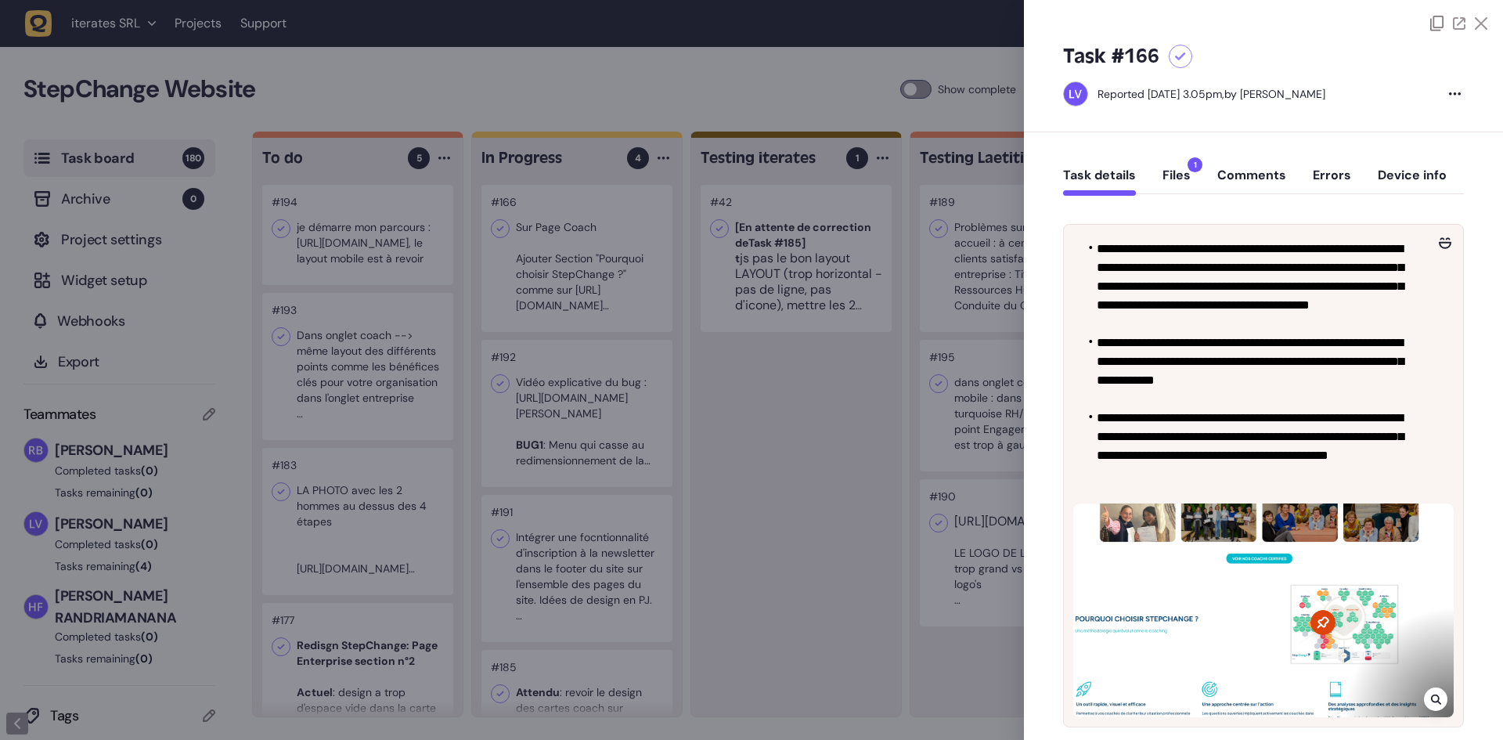
scroll to position [313, 0]
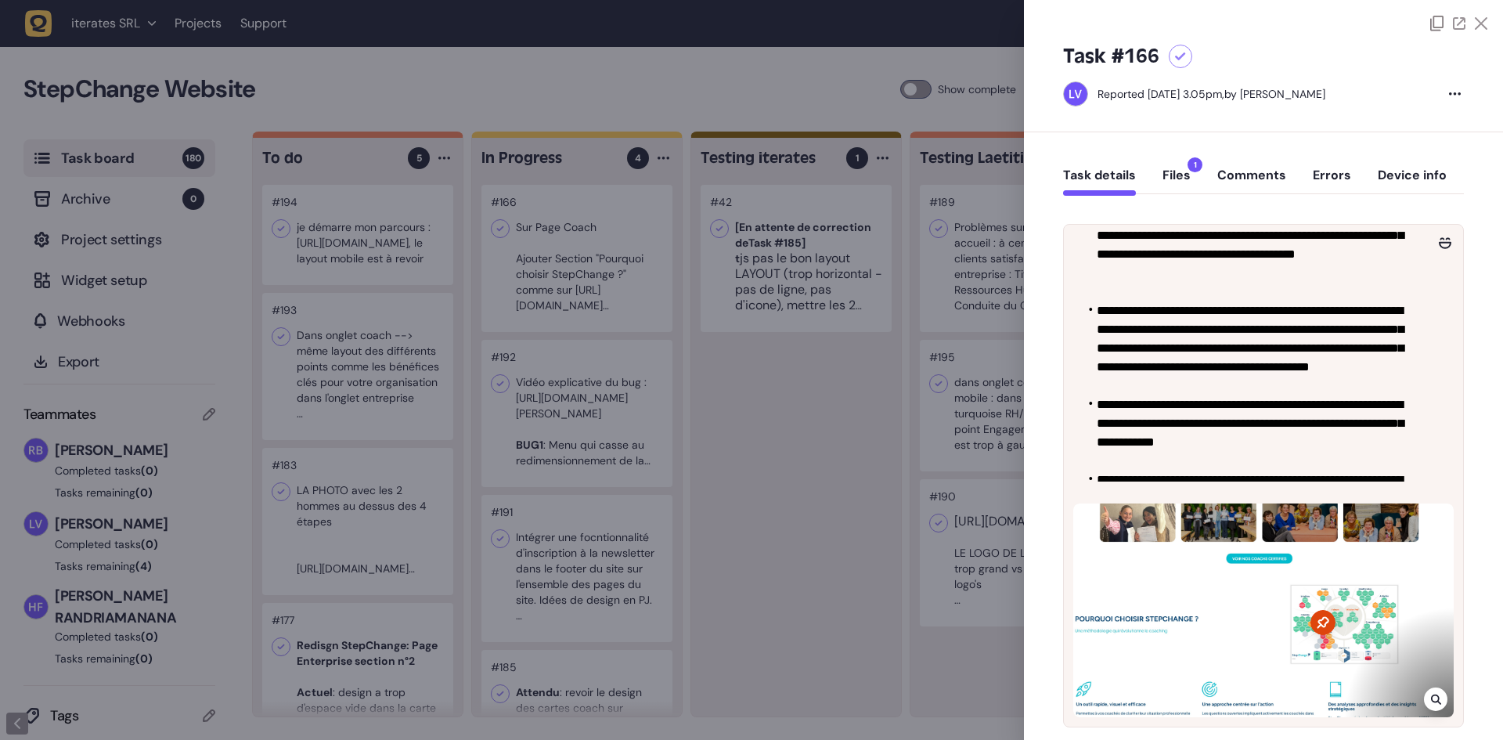
click at [1166, 179] on button "Files 1" at bounding box center [1176, 181] width 28 height 28
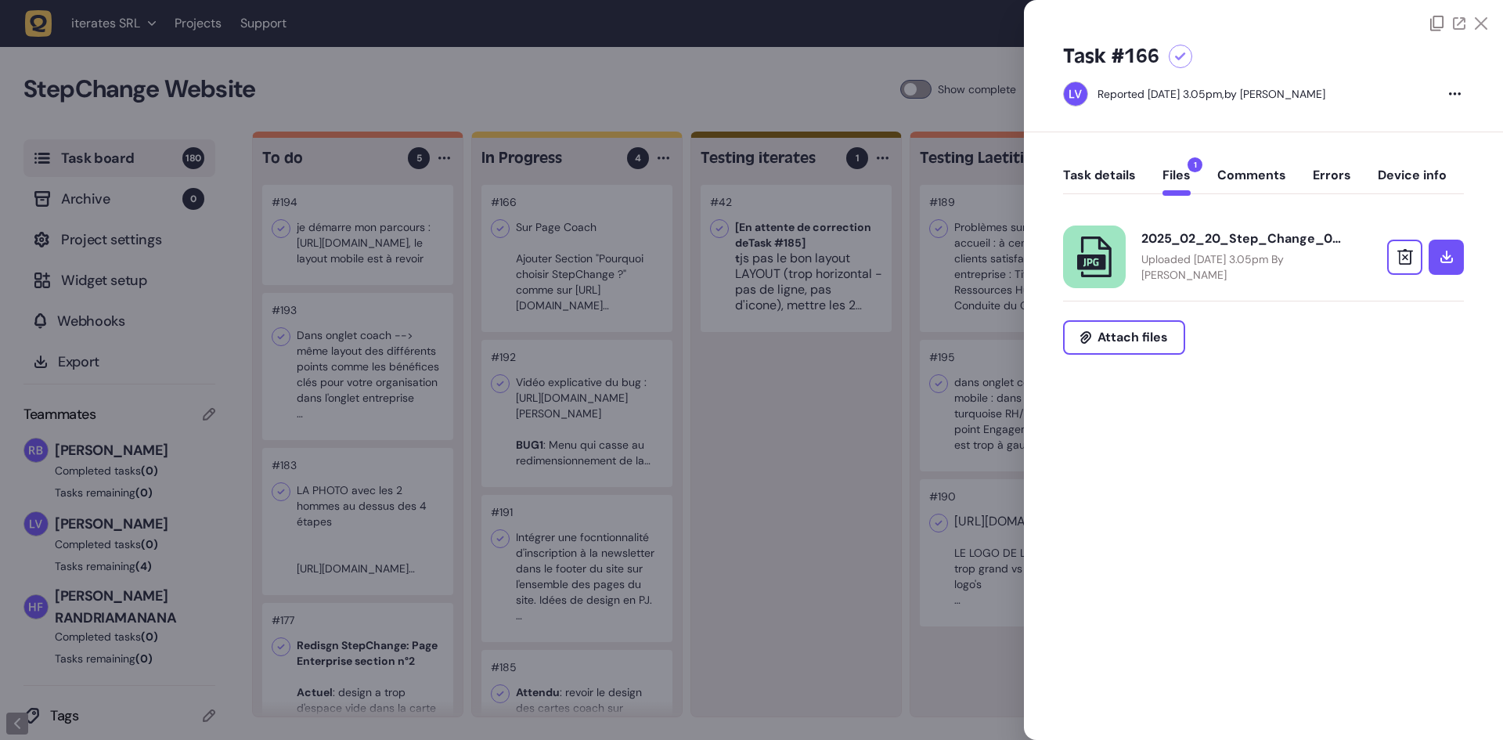
click at [1177, 279] on p "Uploaded May 09, 2025 at 3.05pm By Laetitia van Wijck" at bounding box center [1242, 266] width 203 height 31
click at [1115, 171] on button "Task details" at bounding box center [1099, 181] width 73 height 28
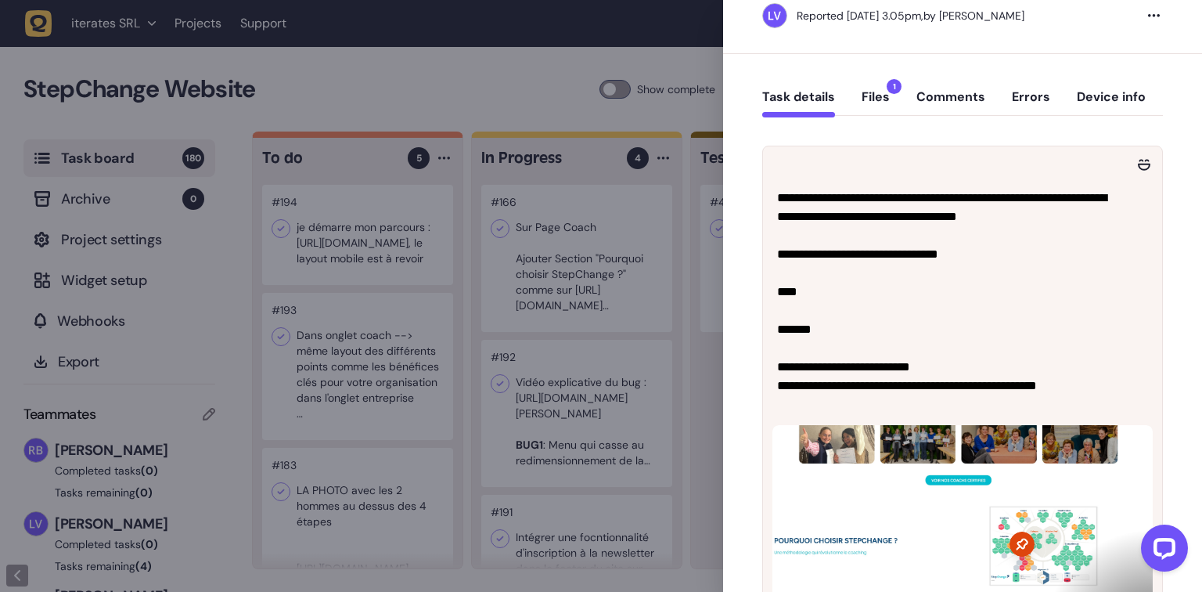
scroll to position [761, 0]
